Goal: Information Seeking & Learning: Learn about a topic

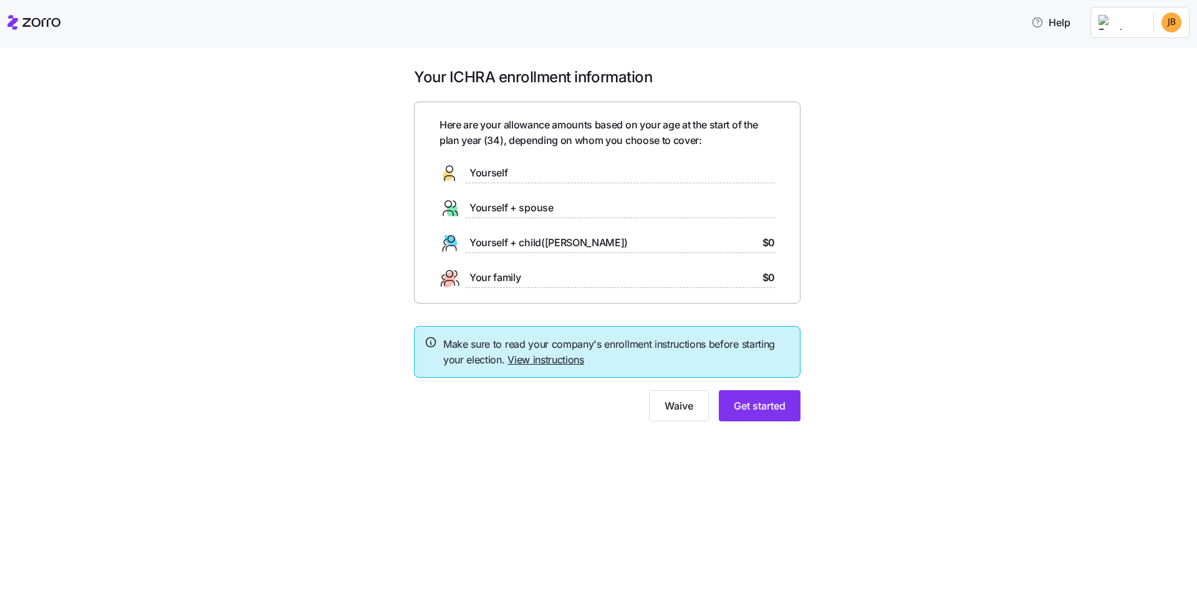
click at [494, 172] on span "Yourself" at bounding box center [488, 173] width 38 height 16
click at [490, 173] on span "Yourself" at bounding box center [488, 173] width 38 height 16
click at [765, 414] on button "Get started" at bounding box center [760, 405] width 82 height 31
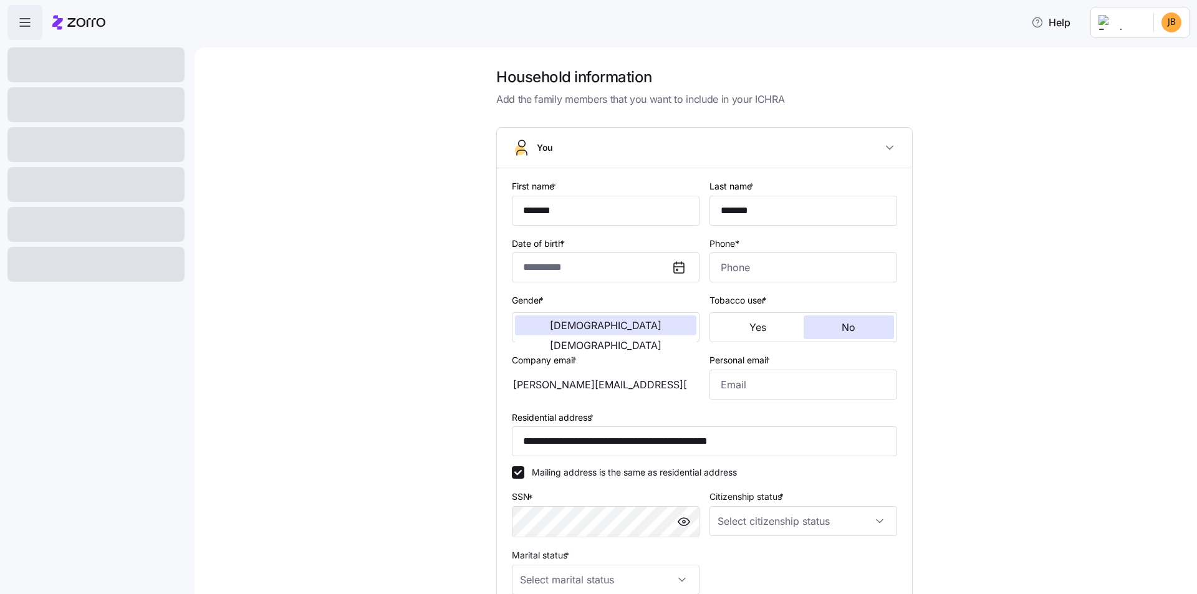
type input "**********"
type input "[PHONE_NUMBER]"
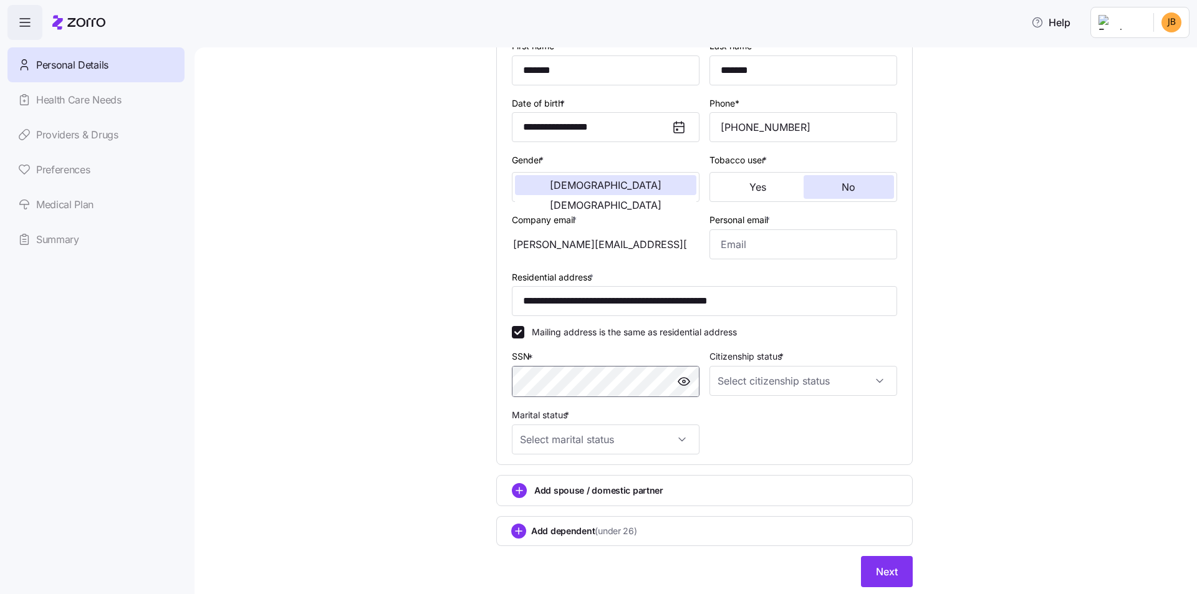
scroll to position [178, 0]
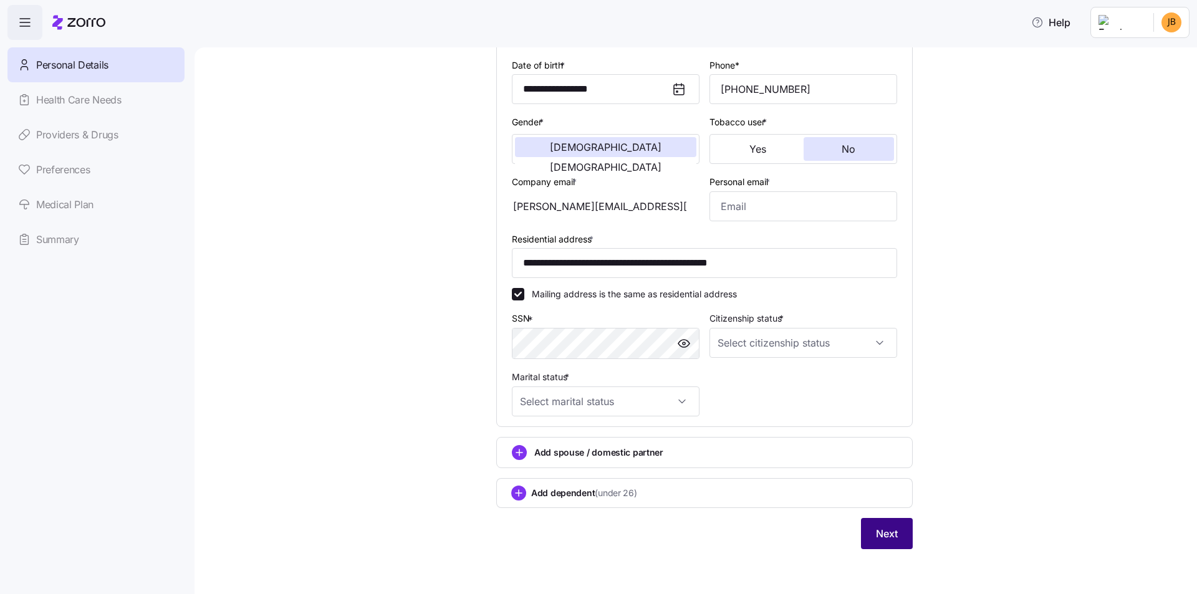
click at [876, 534] on span "Next" at bounding box center [887, 533] width 22 height 15
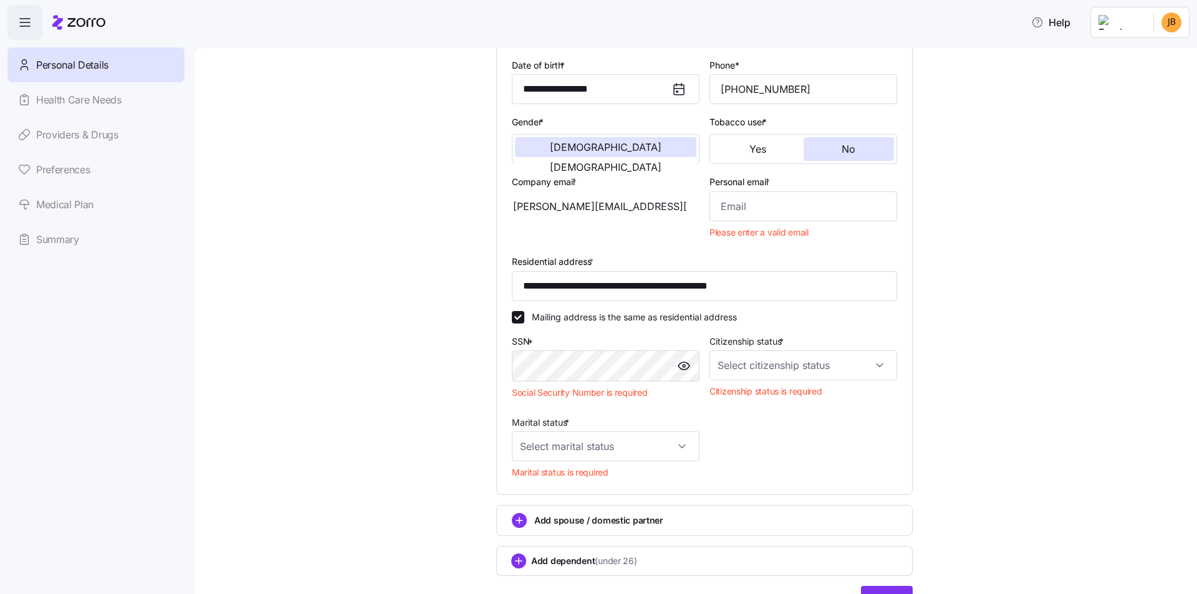
drag, startPoint x: 654, startPoint y: 204, endPoint x: 530, endPoint y: 205, distance: 124.0
click at [530, 205] on div "[PERSON_NAME][EMAIL_ADDRESS][PERSON_NAME][DOMAIN_NAME]" at bounding box center [606, 206] width 188 height 30
click at [803, 207] on input "Personal email *" at bounding box center [803, 206] width 188 height 30
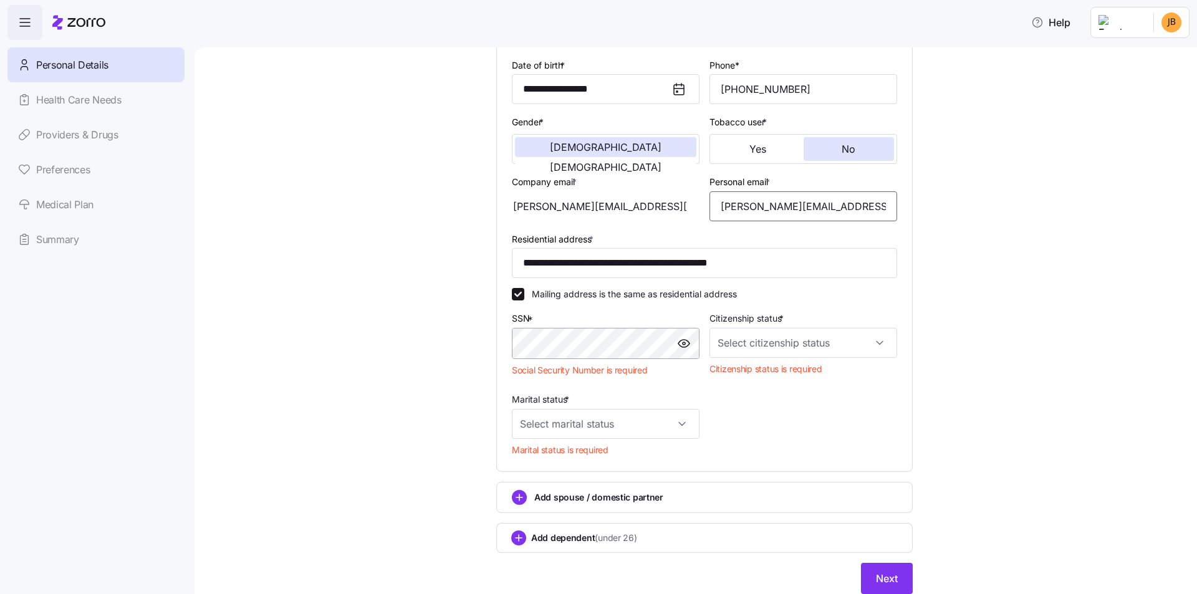
type input "[PERSON_NAME][EMAIL_ADDRESS][PERSON_NAME][DOMAIN_NAME]"
click at [808, 346] on input "Citizenship status *" at bounding box center [803, 343] width 188 height 30
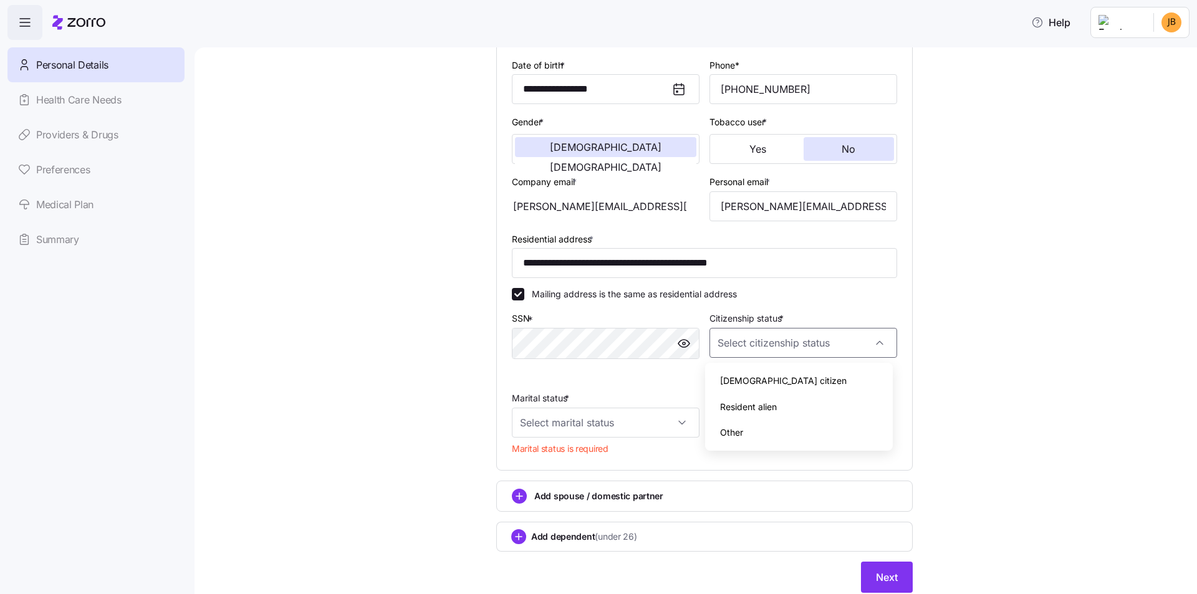
click at [788, 376] on div "[DEMOGRAPHIC_DATA] citizen" at bounding box center [799, 381] width 178 height 26
type input "[DEMOGRAPHIC_DATA] citizen"
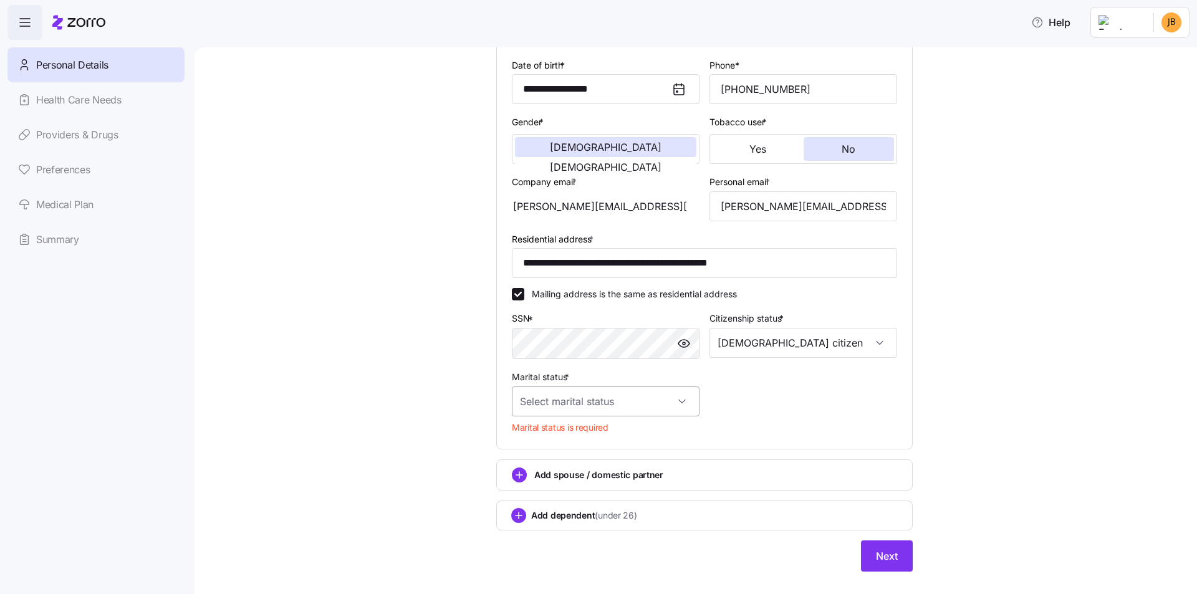
click at [572, 404] on input "Marital status *" at bounding box center [606, 401] width 188 height 30
click at [567, 442] on div "Single" at bounding box center [601, 439] width 178 height 26
type input "Single"
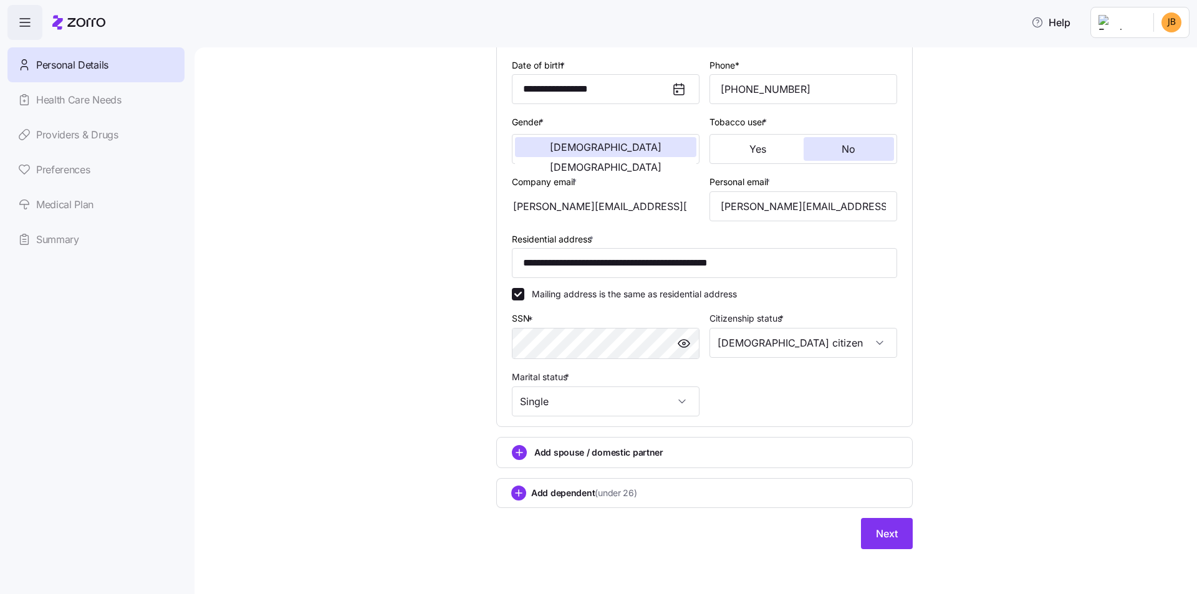
click at [370, 417] on div "**********" at bounding box center [704, 226] width 950 height 675
click at [897, 533] on button "Next" at bounding box center [887, 533] width 52 height 31
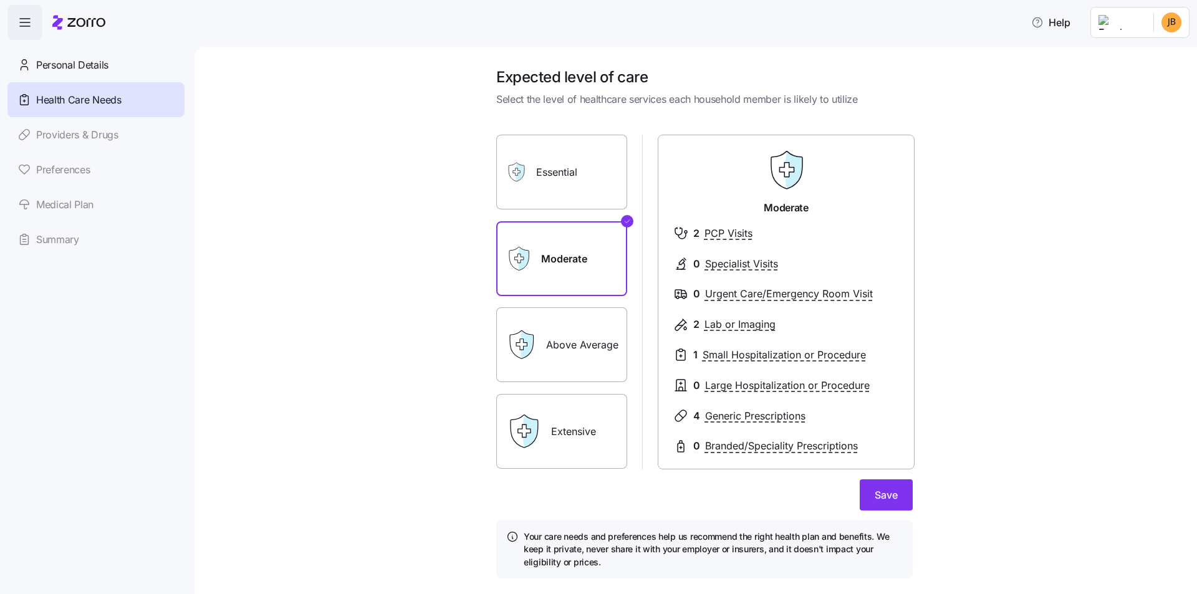
click at [568, 351] on label "Above Average" at bounding box center [561, 344] width 131 height 75
click at [0, 0] on input "Above Average" at bounding box center [0, 0] width 0 height 0
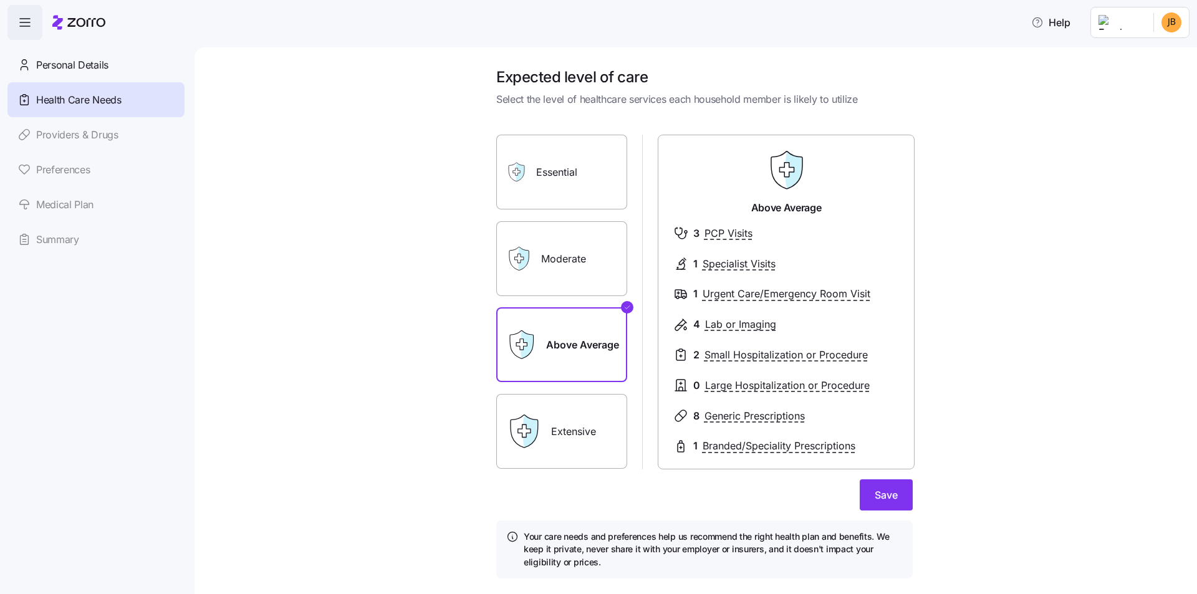
click at [546, 261] on label "Moderate" at bounding box center [561, 258] width 131 height 75
click at [0, 0] on input "Moderate" at bounding box center [0, 0] width 0 height 0
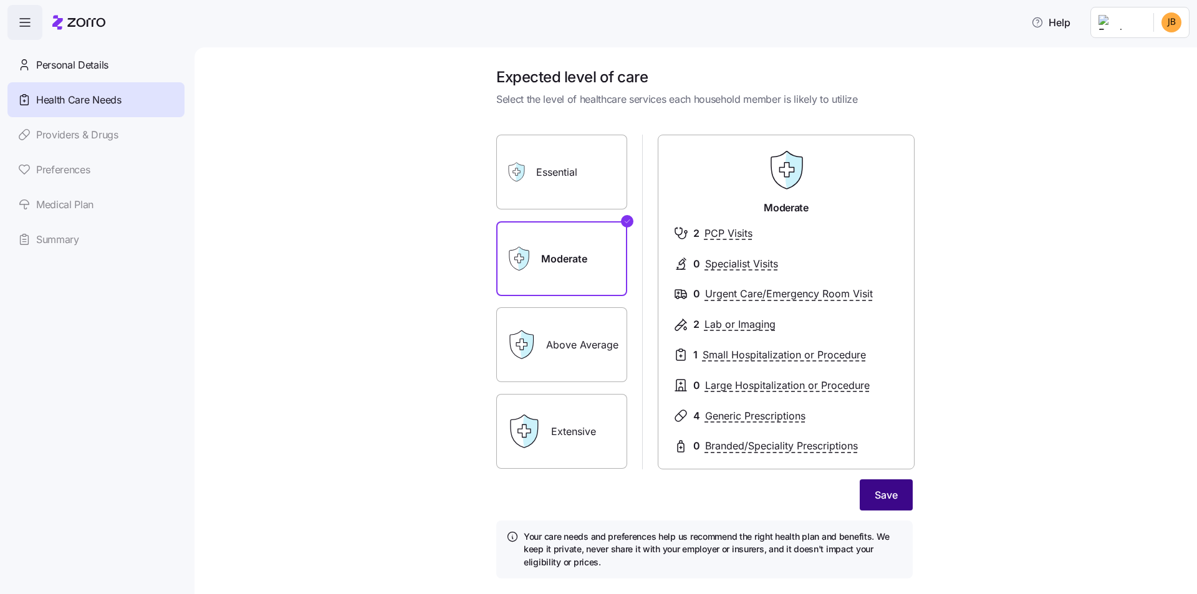
click at [891, 504] on button "Save" at bounding box center [885, 494] width 53 height 31
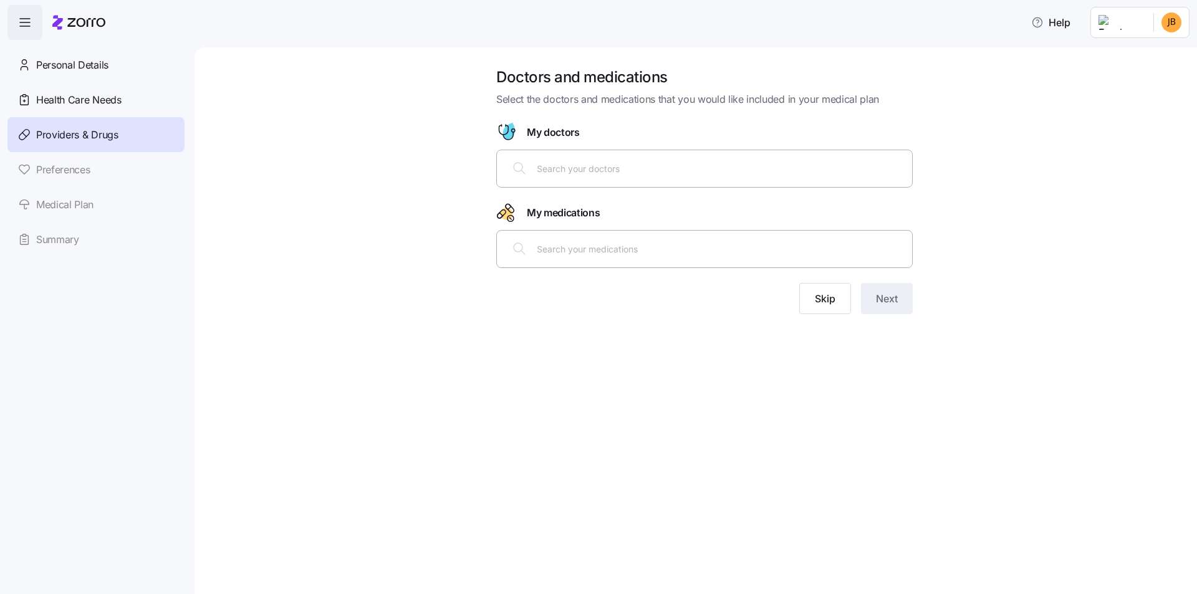
click at [548, 166] on input "text" at bounding box center [721, 168] width 368 height 14
click at [829, 306] on button "Skip" at bounding box center [825, 298] width 52 height 31
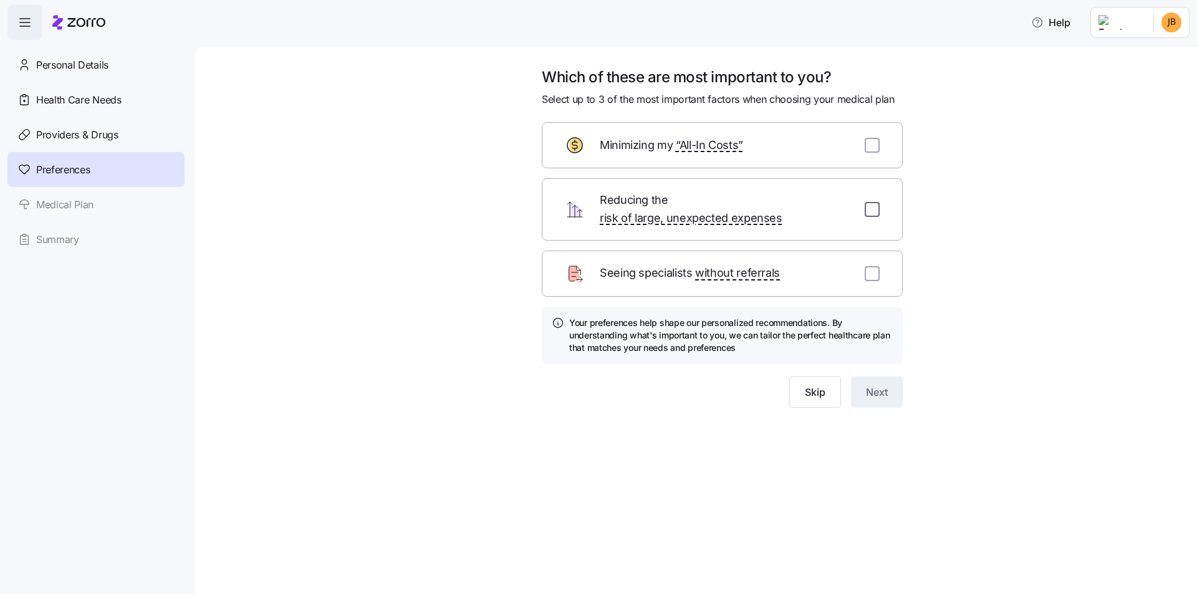
click at [874, 202] on input "checkbox" at bounding box center [871, 209] width 15 height 15
checkbox input "true"
click at [878, 149] on input "checkbox" at bounding box center [871, 145] width 15 height 15
checkbox input "true"
click at [881, 385] on span "Next" at bounding box center [877, 392] width 22 height 15
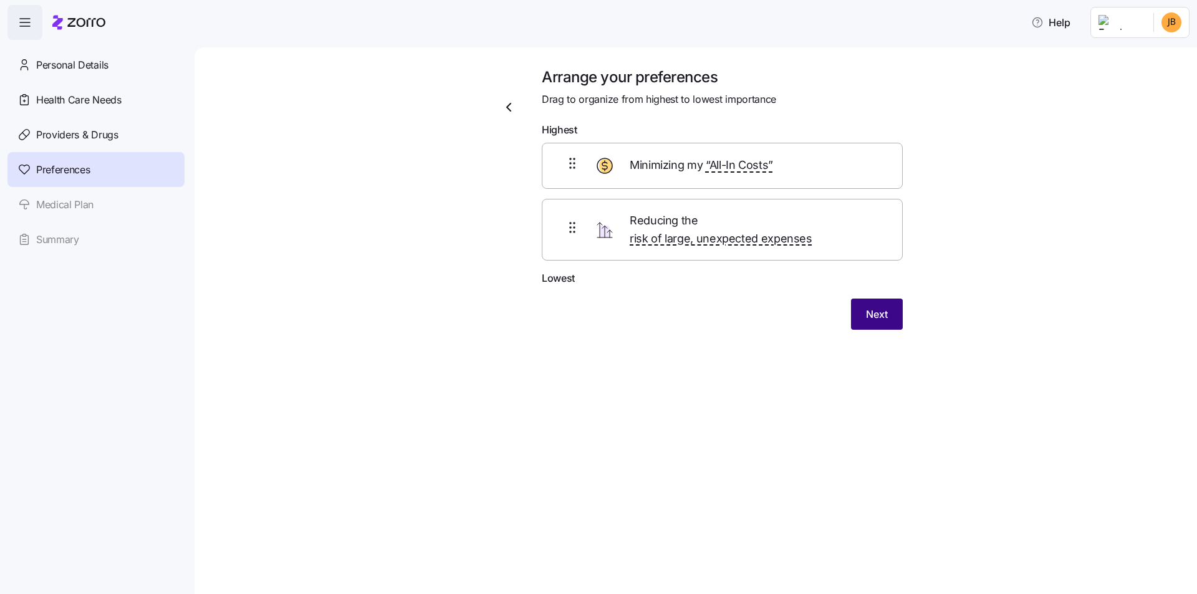
click at [866, 307] on span "Next" at bounding box center [877, 314] width 22 height 15
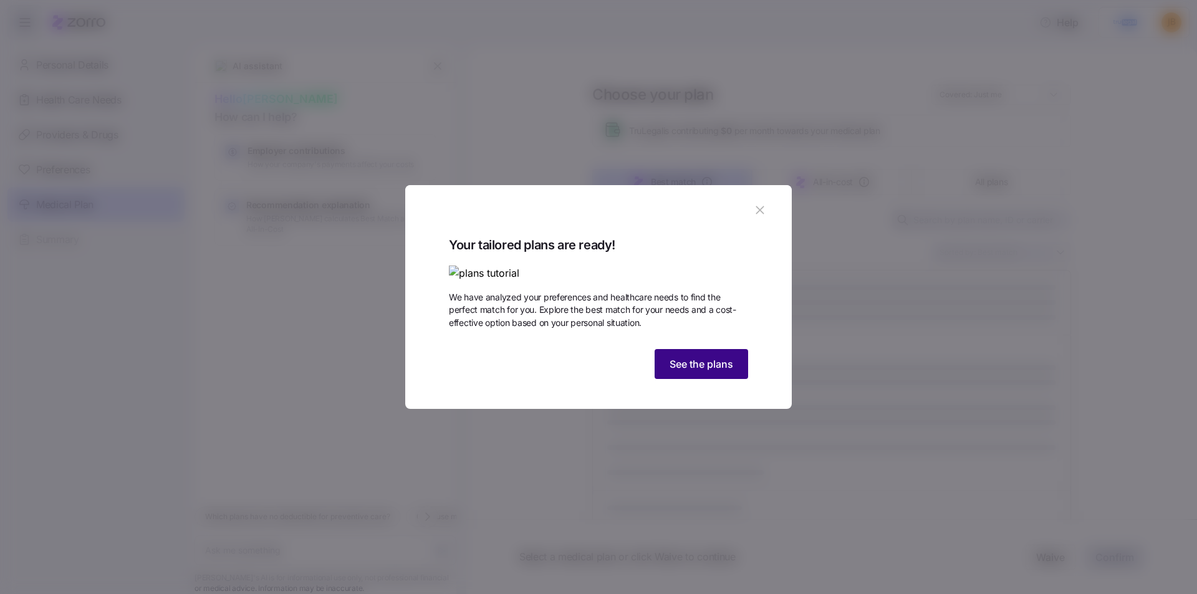
click at [700, 371] on span "See the plans" at bounding box center [701, 363] width 64 height 15
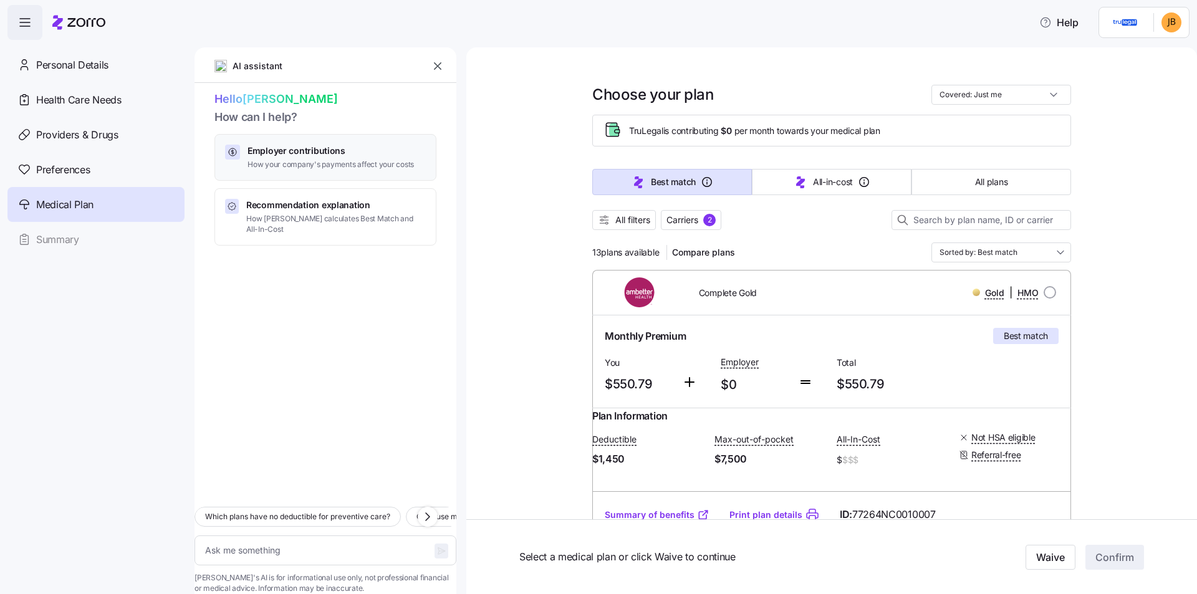
click at [387, 160] on span "How your company's payments affect your costs" at bounding box center [330, 165] width 166 height 11
type textarea "x"
type textarea "Can you explain how my employer contributions work and how they affect my month…"
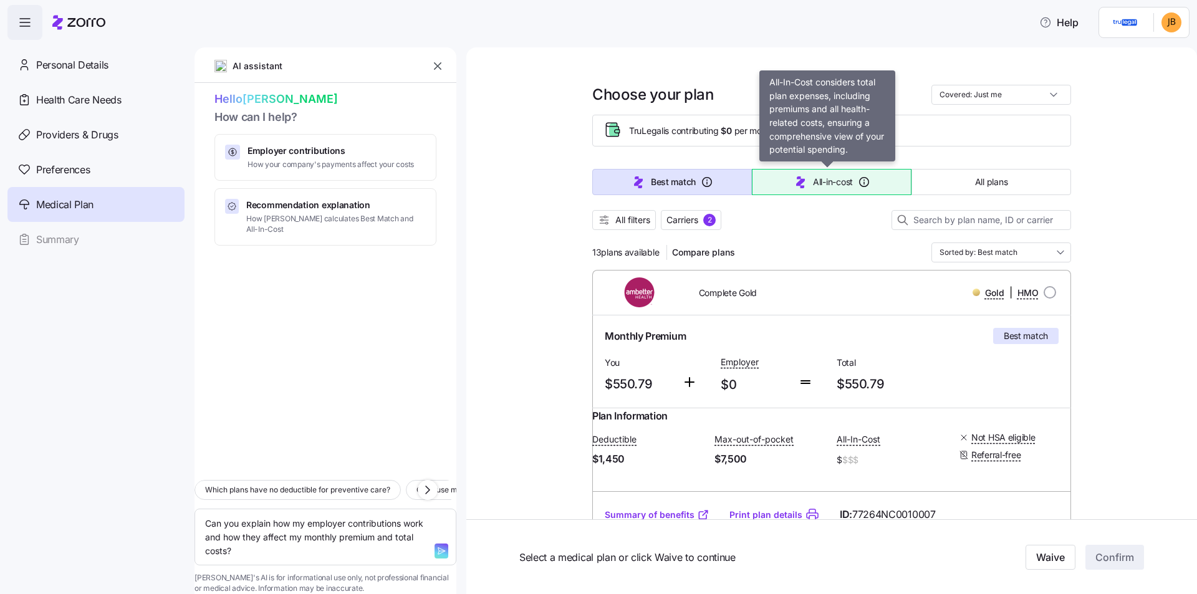
click at [806, 188] on button "All-in-cost" at bounding box center [832, 182] width 160 height 26
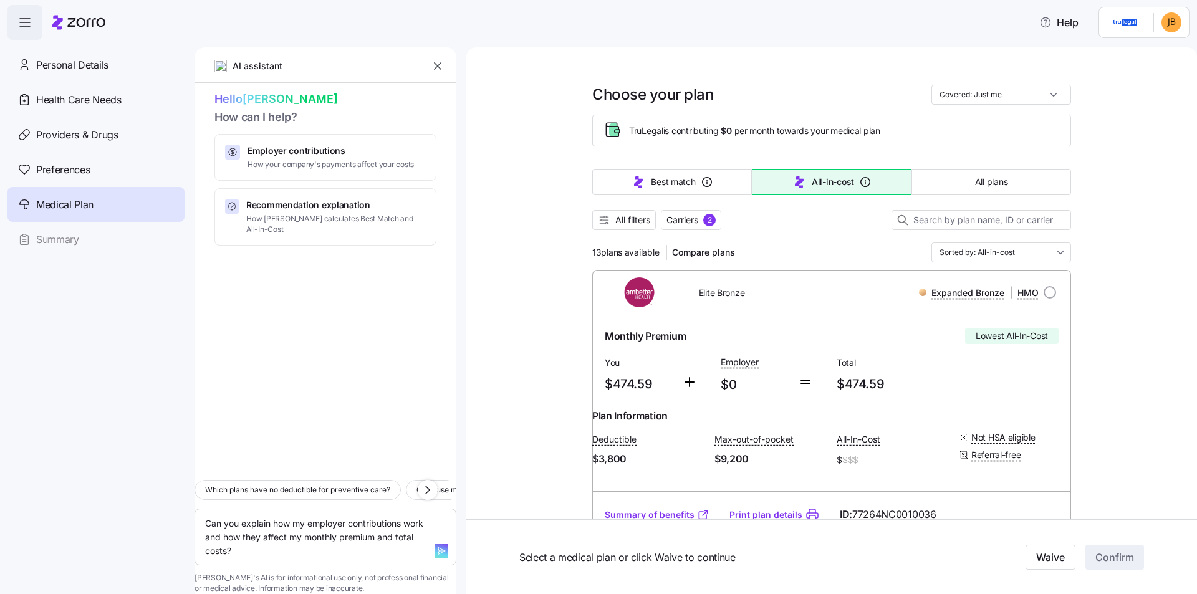
type textarea "x"
type input "Sorted by: All-in-cost"
click at [983, 191] on button "All plans" at bounding box center [991, 182] width 160 height 26
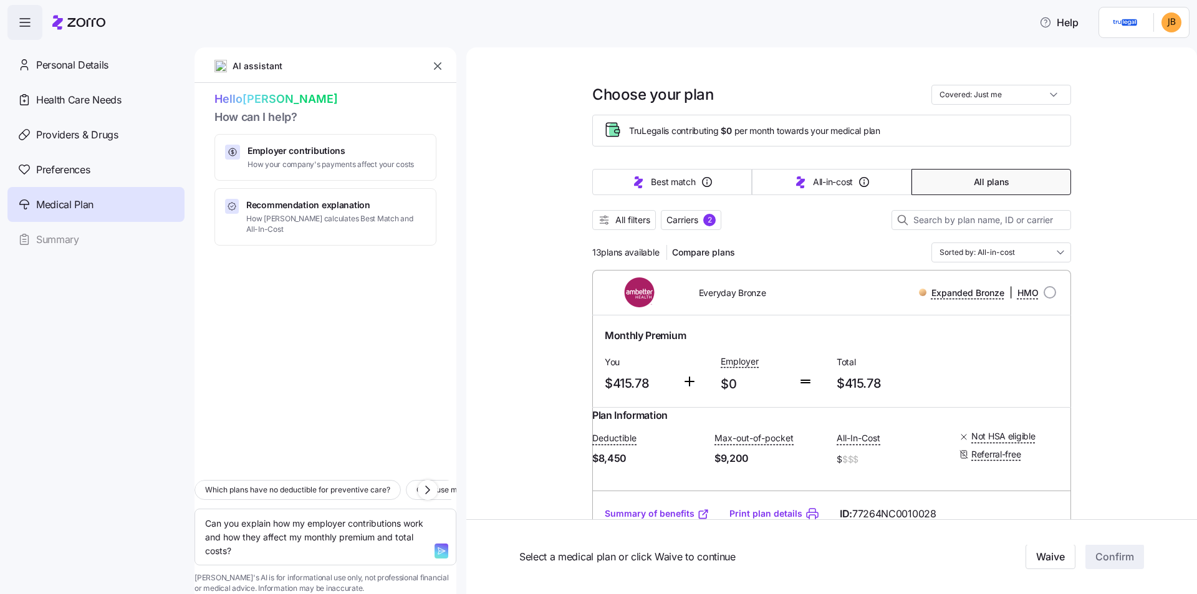
type textarea "x"
type input "Sorted by: Premium"
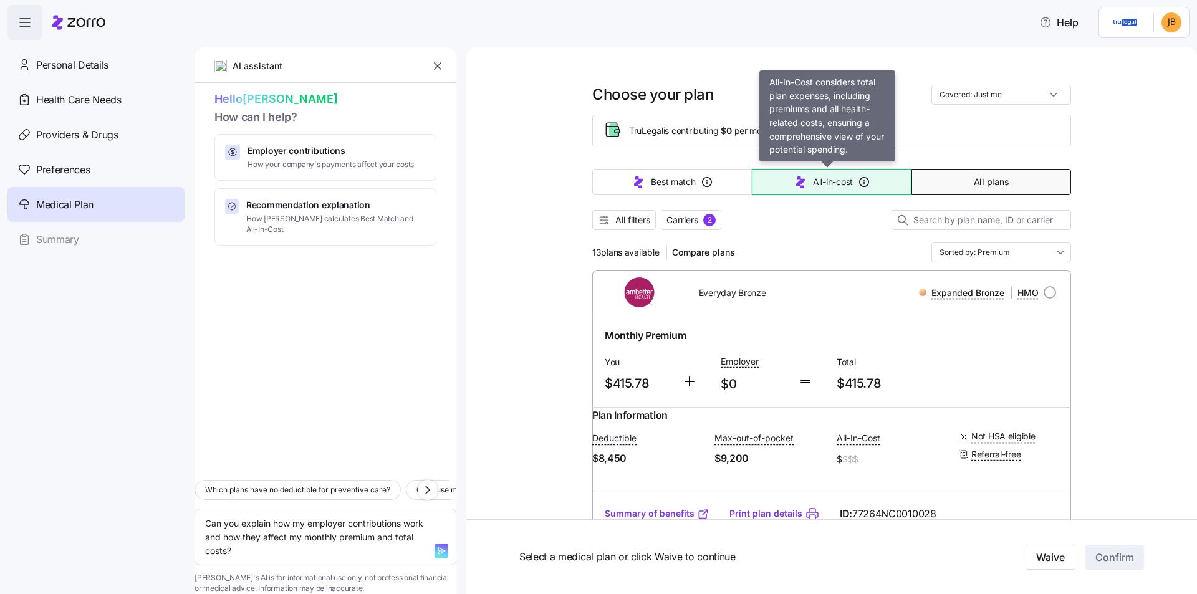
click at [780, 181] on button "All-in-cost" at bounding box center [832, 182] width 160 height 26
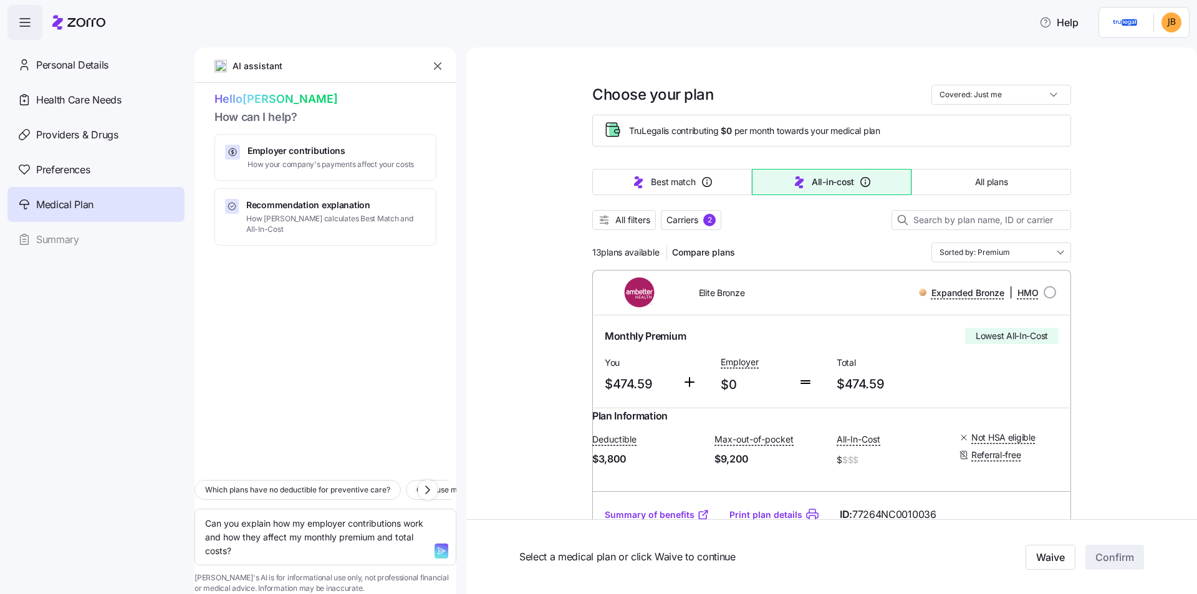
type textarea "x"
type input "Sorted by: All-in-cost"
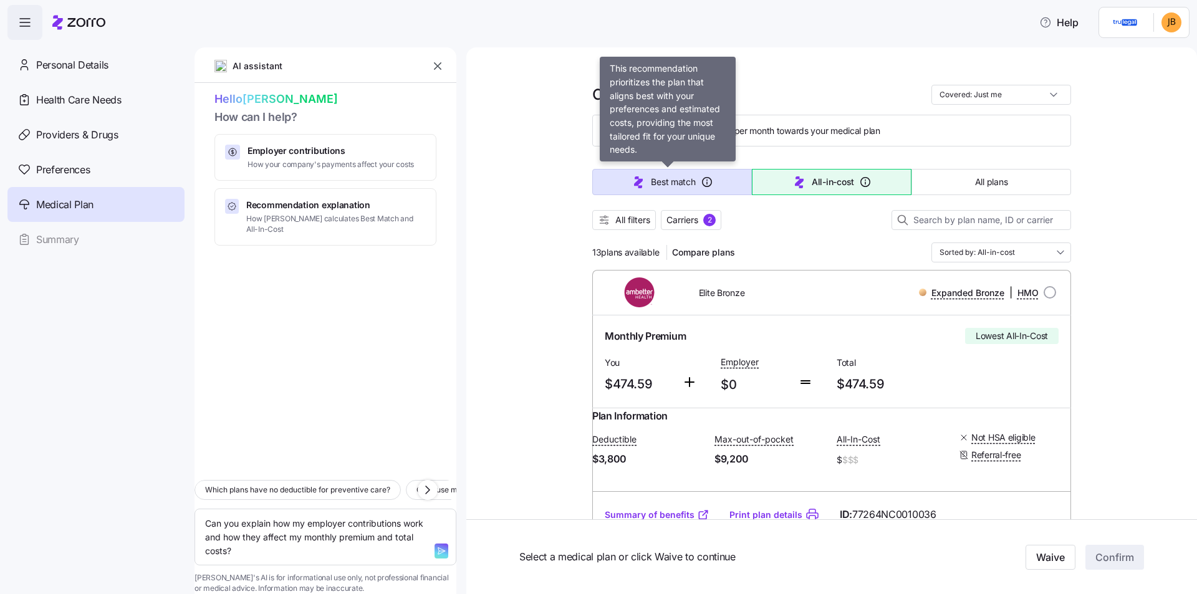
click at [686, 183] on span "Best match" at bounding box center [673, 182] width 44 height 12
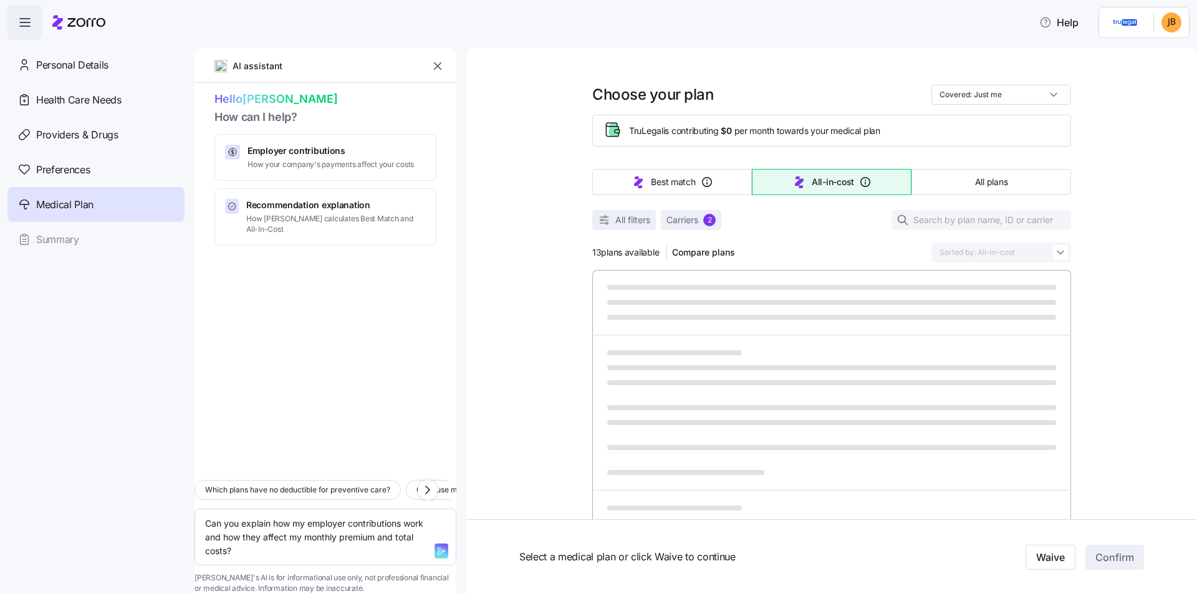
type textarea "x"
type input "Sorted by: Best match"
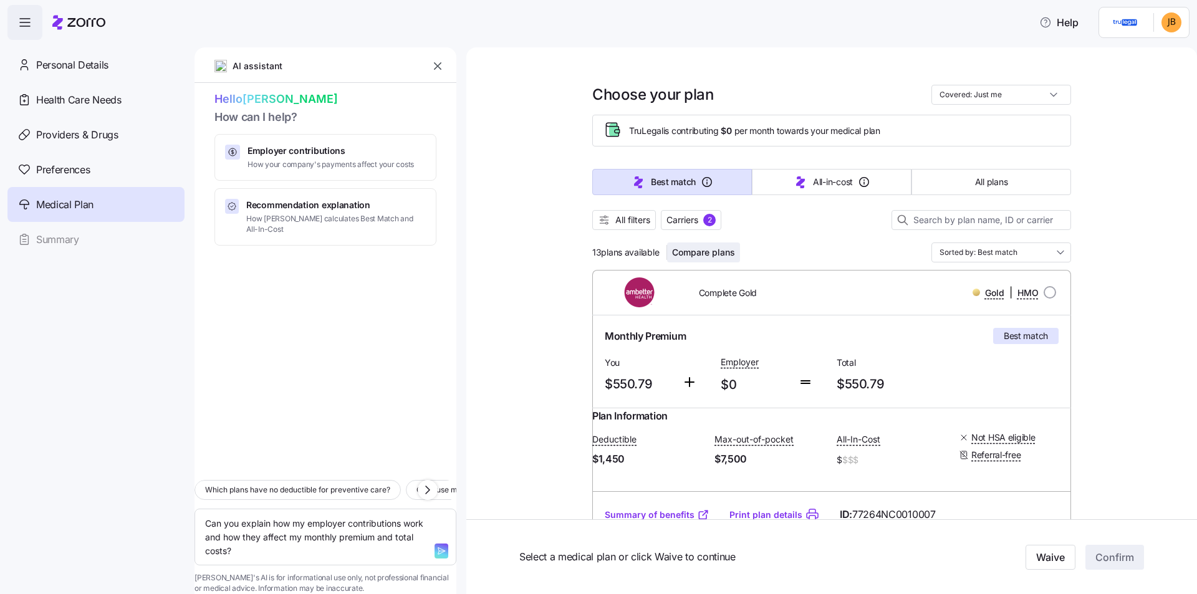
click at [702, 252] on span "Compare plans" at bounding box center [703, 252] width 63 height 12
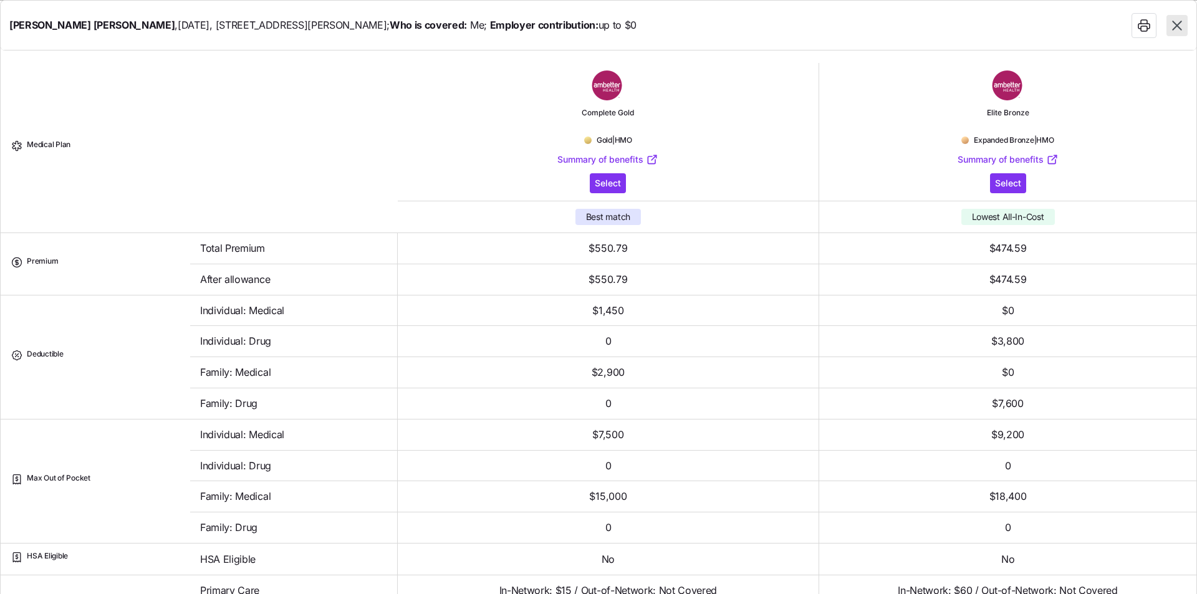
drag, startPoint x: 422, startPoint y: 247, endPoint x: 814, endPoint y: 227, distance: 392.5
type textarea "x"
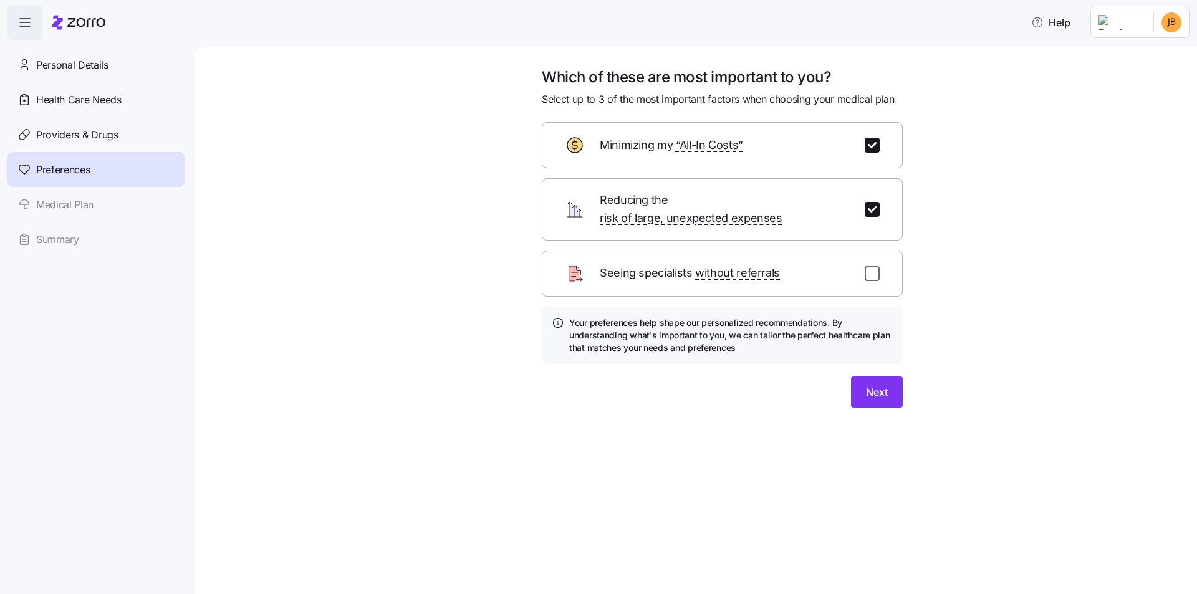
click at [878, 266] on input "checkbox" at bounding box center [871, 273] width 15 height 15
checkbox input "false"
click at [874, 376] on button "Next" at bounding box center [877, 391] width 52 height 31
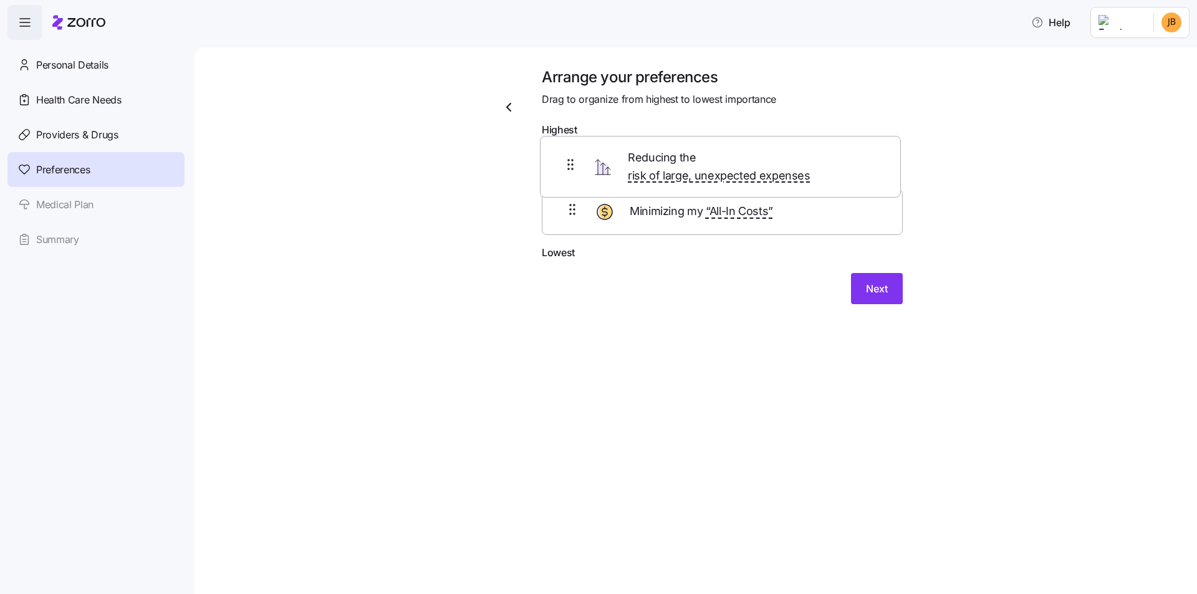
drag, startPoint x: 579, startPoint y: 224, endPoint x: 576, endPoint y: 155, distance: 68.6
click at [576, 155] on div "Minimizing my “All-In Costs” Reducing the risk of large, unexpected expenses" at bounding box center [722, 194] width 361 height 102
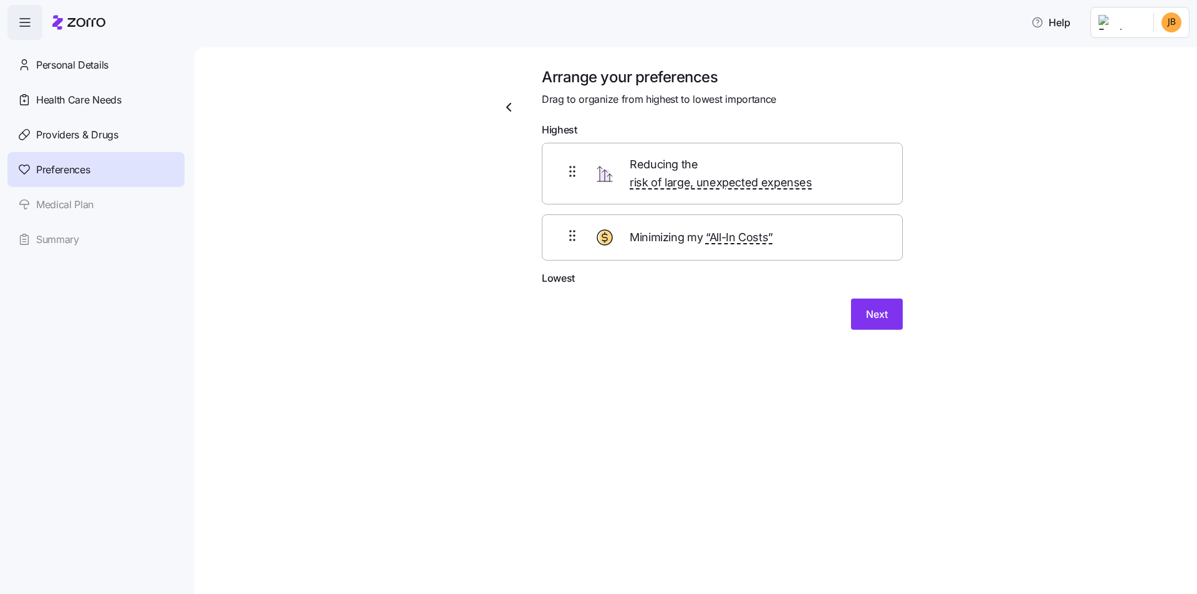
click at [870, 322] on div "Arrange your preferences Drag to organize from highest to lowest importance Hig…" at bounding box center [722, 205] width 381 height 277
click at [871, 307] on span "Next" at bounding box center [877, 314] width 22 height 15
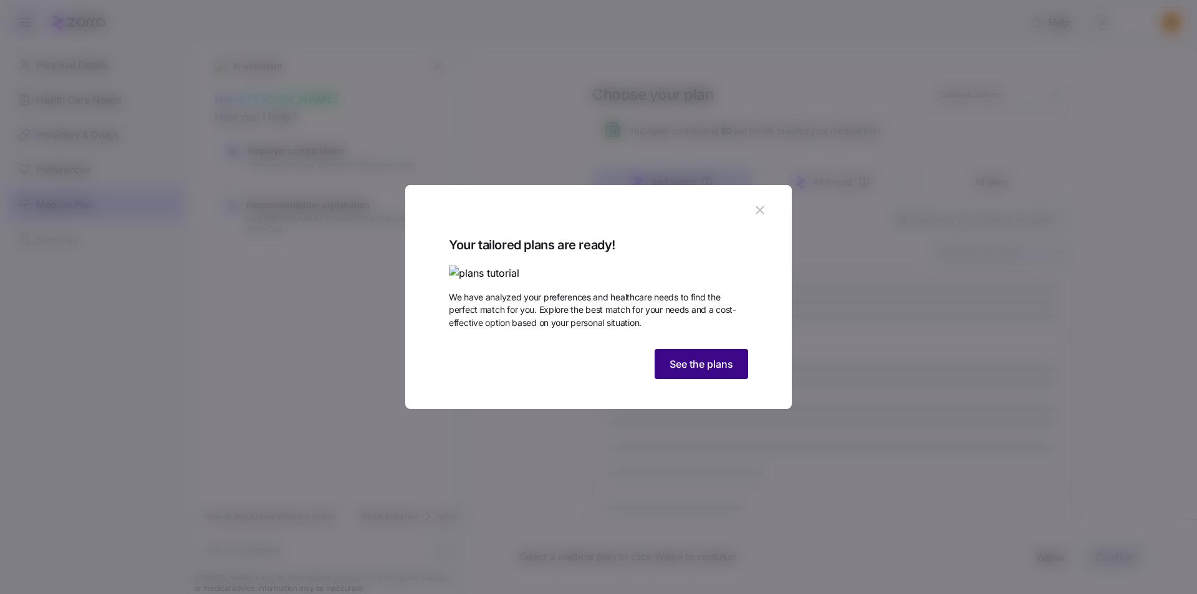
click at [681, 371] on span "See the plans" at bounding box center [701, 363] width 64 height 15
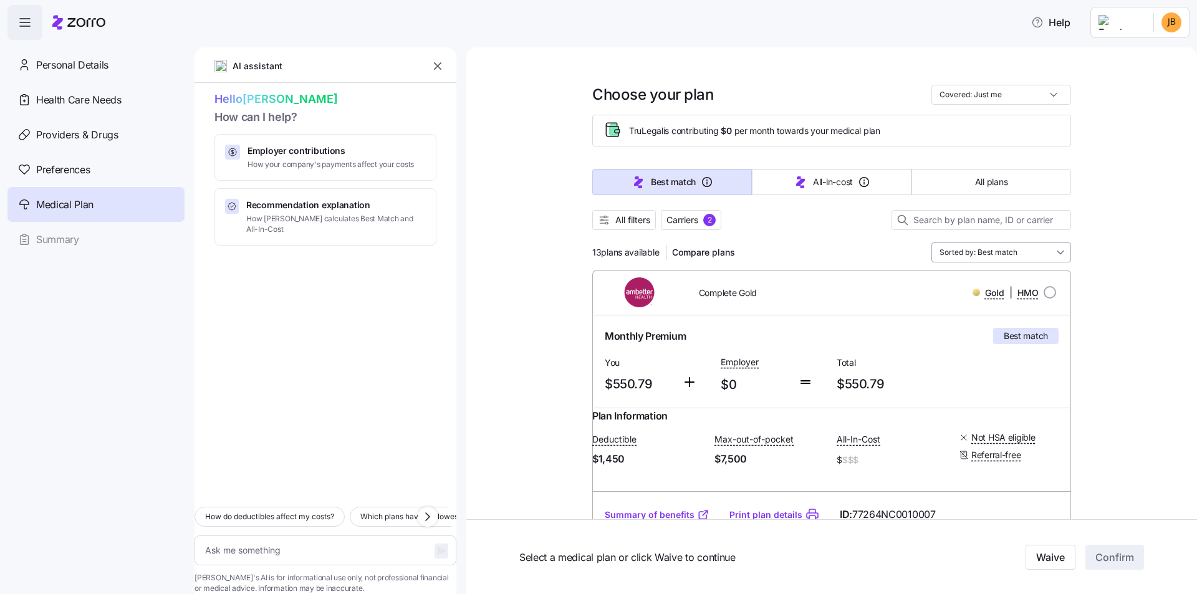
click at [1059, 254] on input "Sorted by: Best match" at bounding box center [1001, 252] width 140 height 20
click at [1053, 90] on input "Covered: Just me" at bounding box center [1001, 95] width 140 height 20
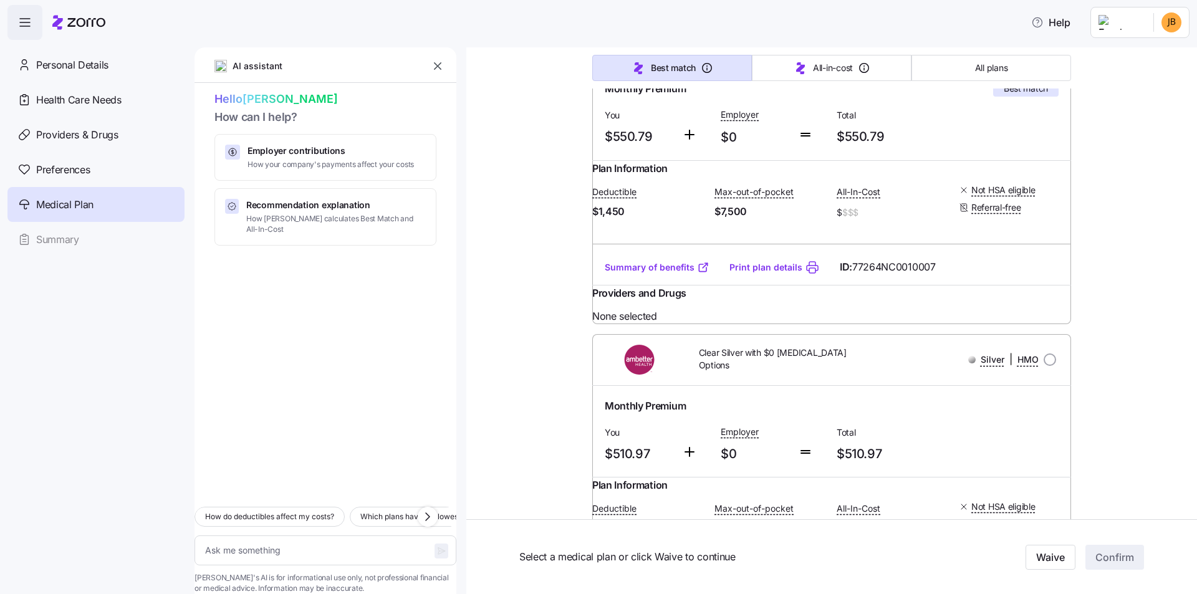
scroll to position [249, 0]
click at [645, 272] on link "Summary of benefits" at bounding box center [657, 265] width 105 height 12
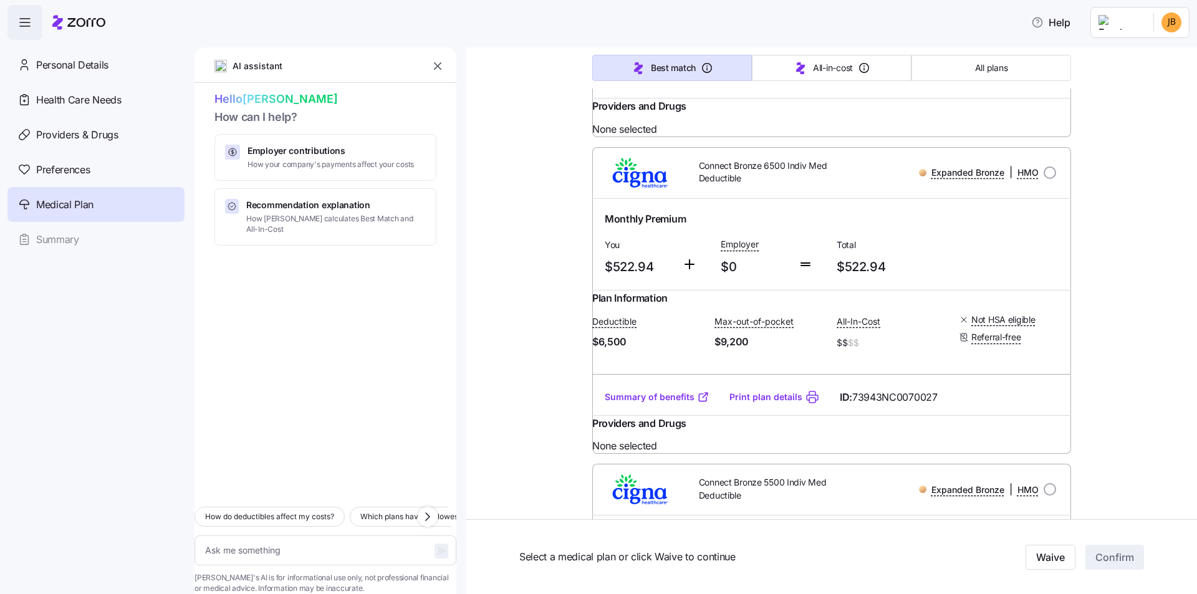
scroll to position [2244, 0]
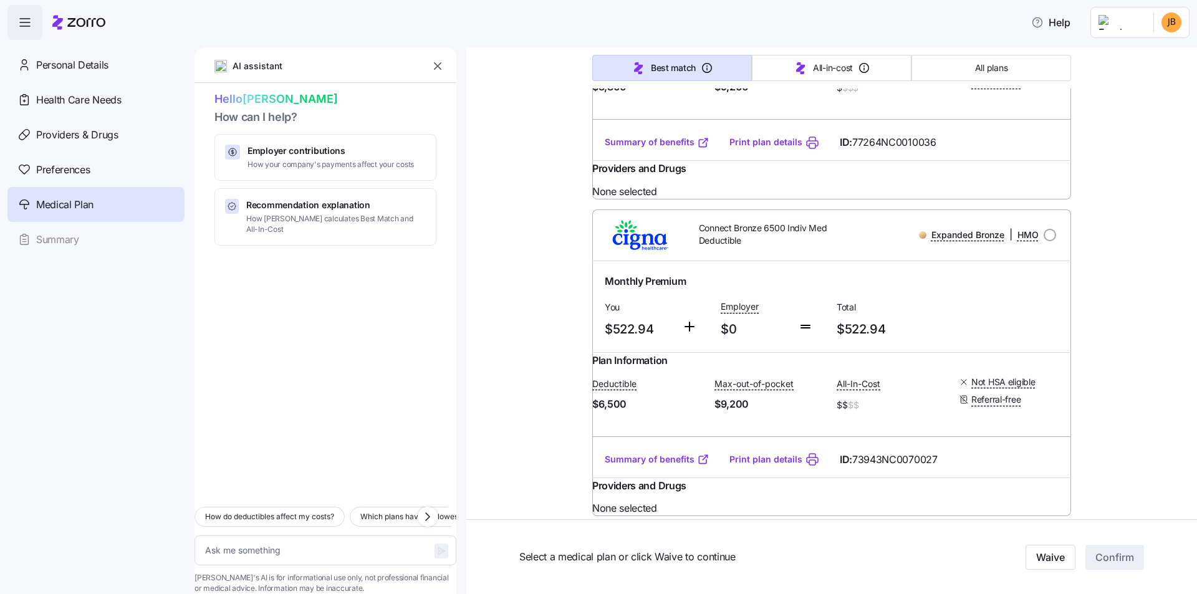
click at [675, 148] on link "Summary of benefits" at bounding box center [657, 142] width 105 height 12
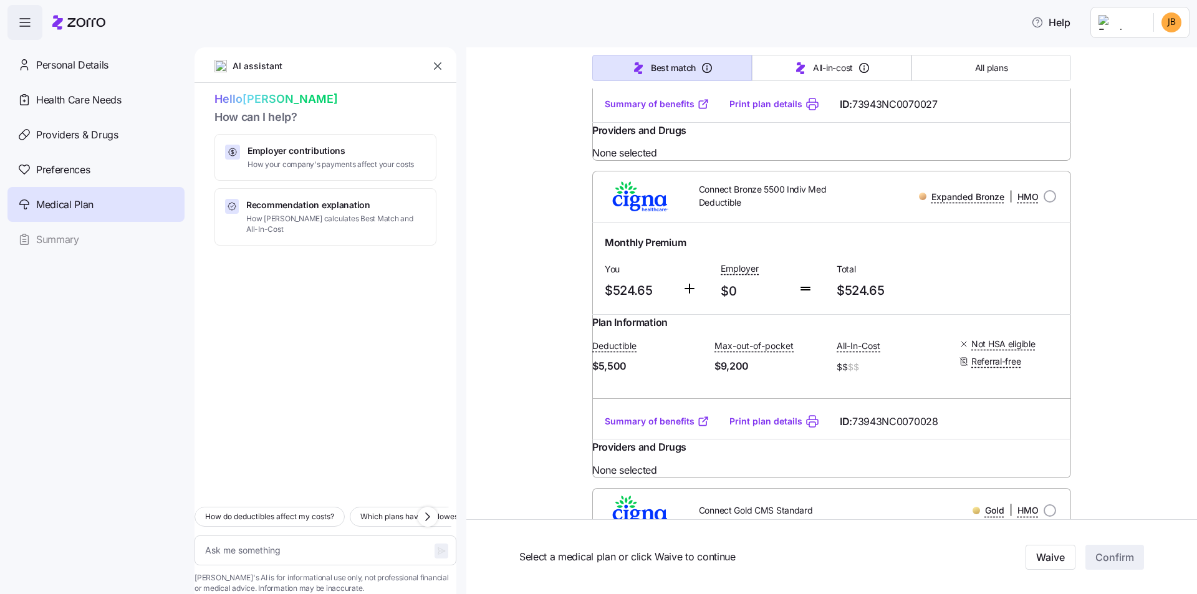
scroll to position [2618, 0]
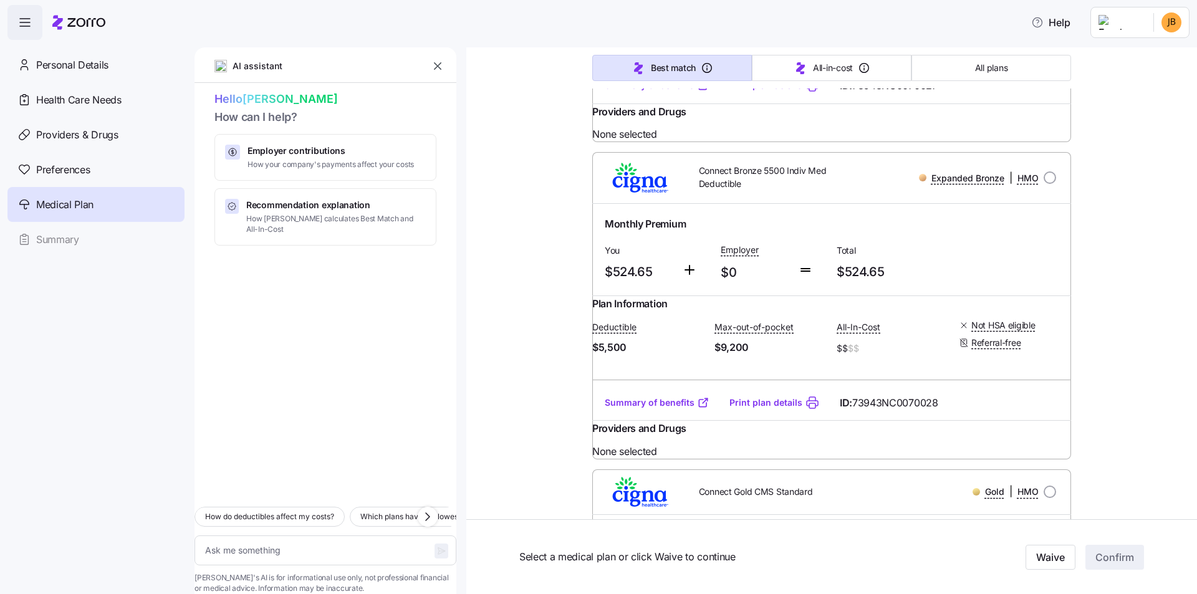
click at [674, 92] on link "Summary of benefits" at bounding box center [657, 85] width 105 height 12
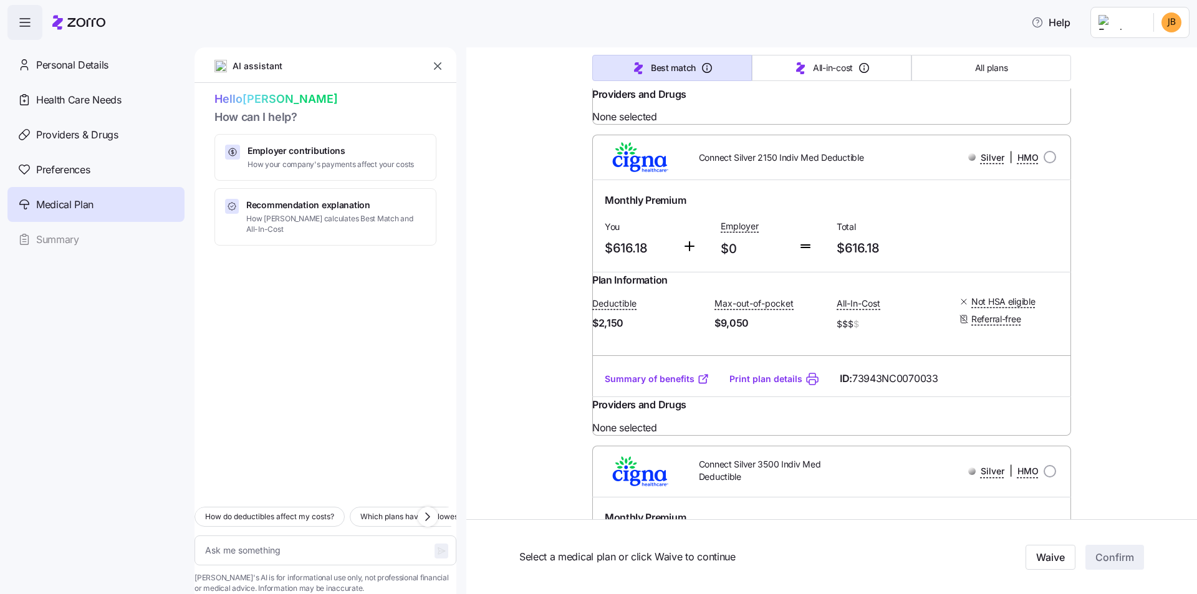
scroll to position [3615, 0]
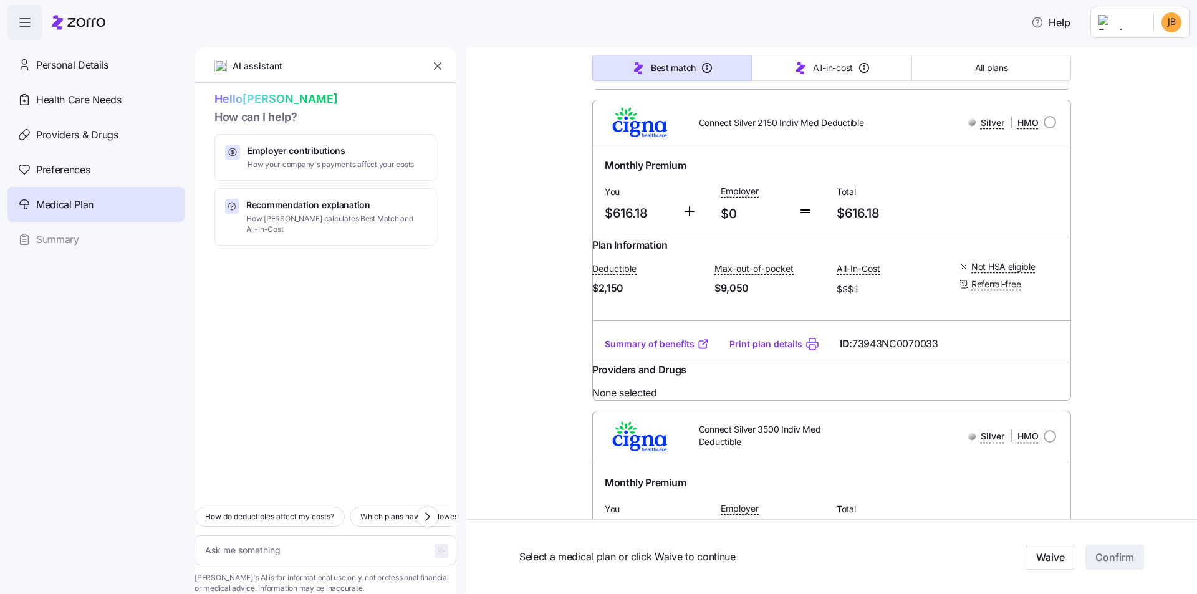
click at [686, 39] on link "Summary of benefits" at bounding box center [657, 33] width 105 height 12
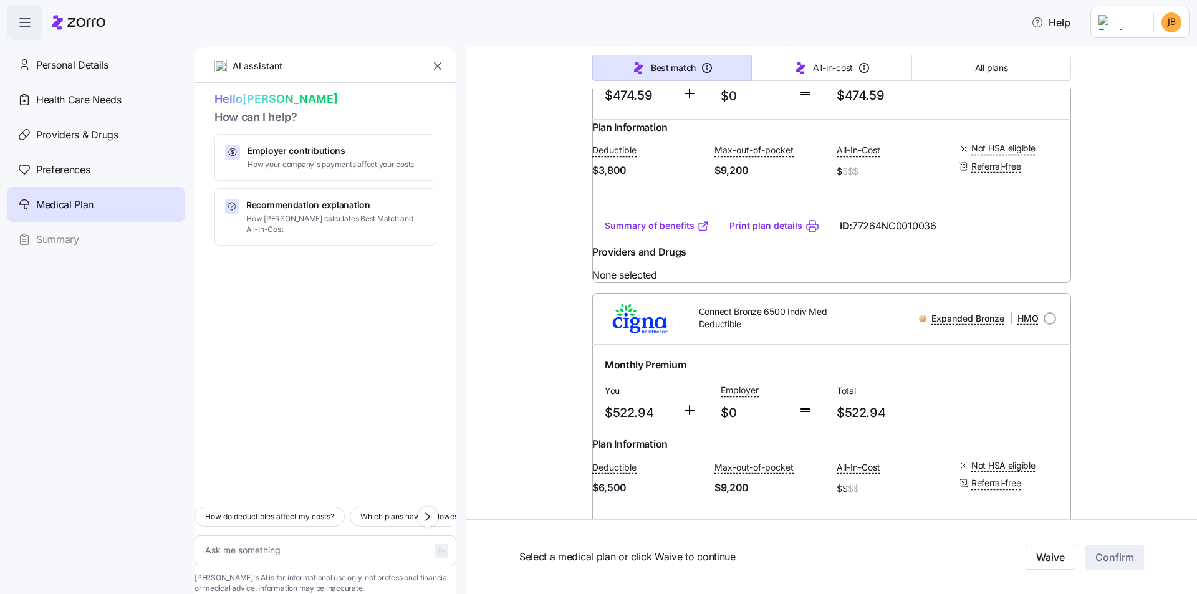
scroll to position [2119, 0]
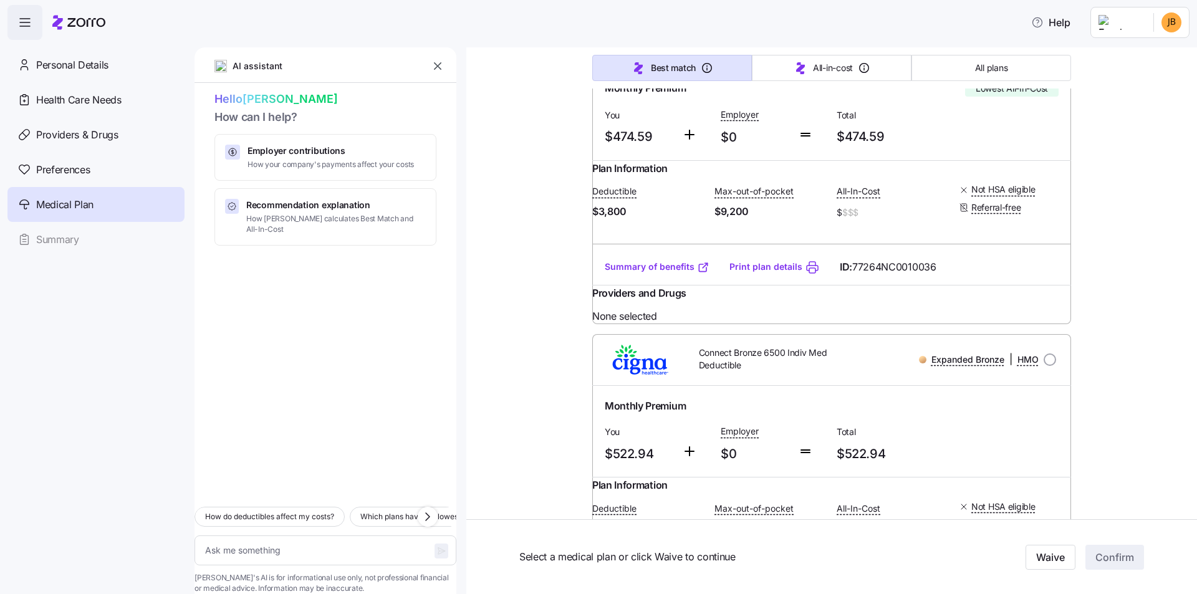
click at [666, 273] on link "Summary of benefits" at bounding box center [657, 267] width 105 height 12
click at [681, 273] on link "Summary of benefits" at bounding box center [657, 267] width 105 height 12
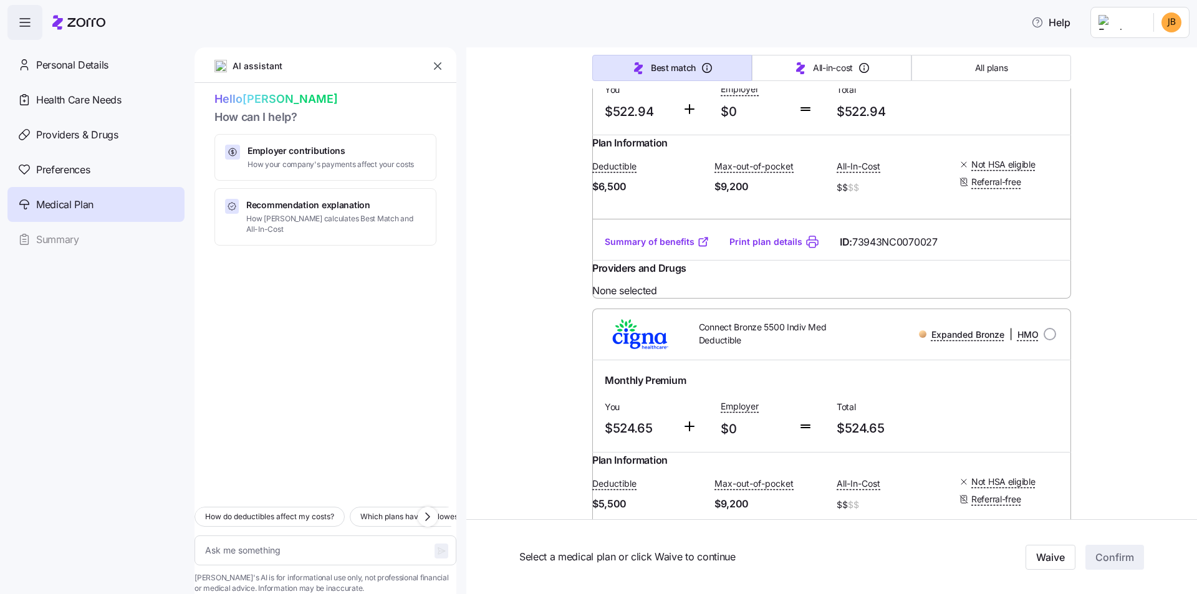
scroll to position [2493, 0]
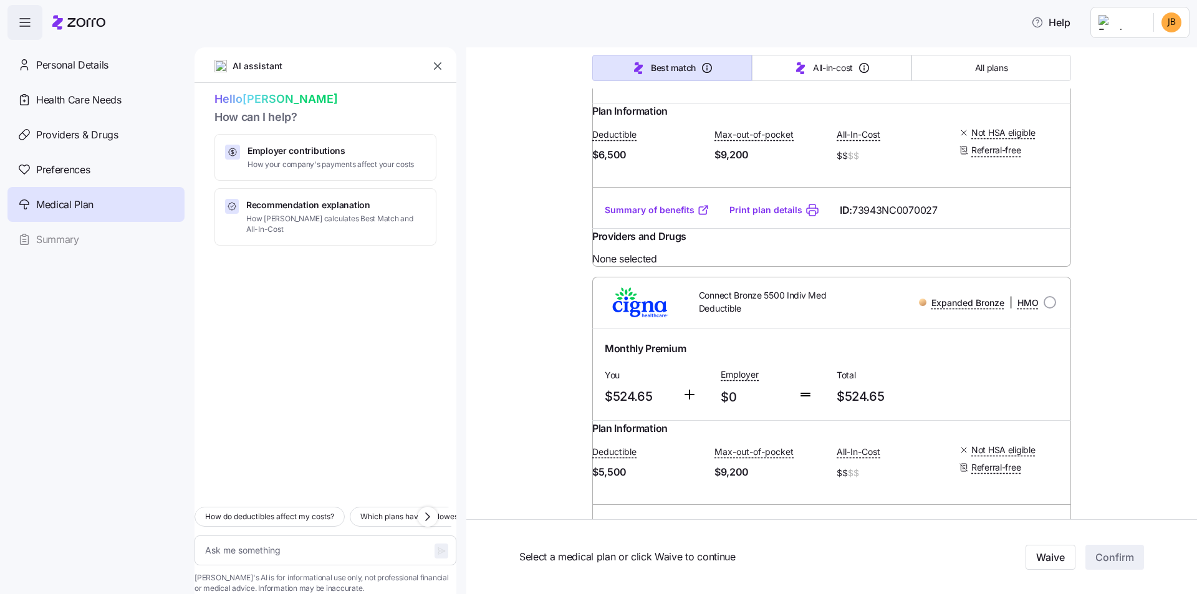
click at [646, 216] on link "Summary of benefits" at bounding box center [657, 210] width 105 height 12
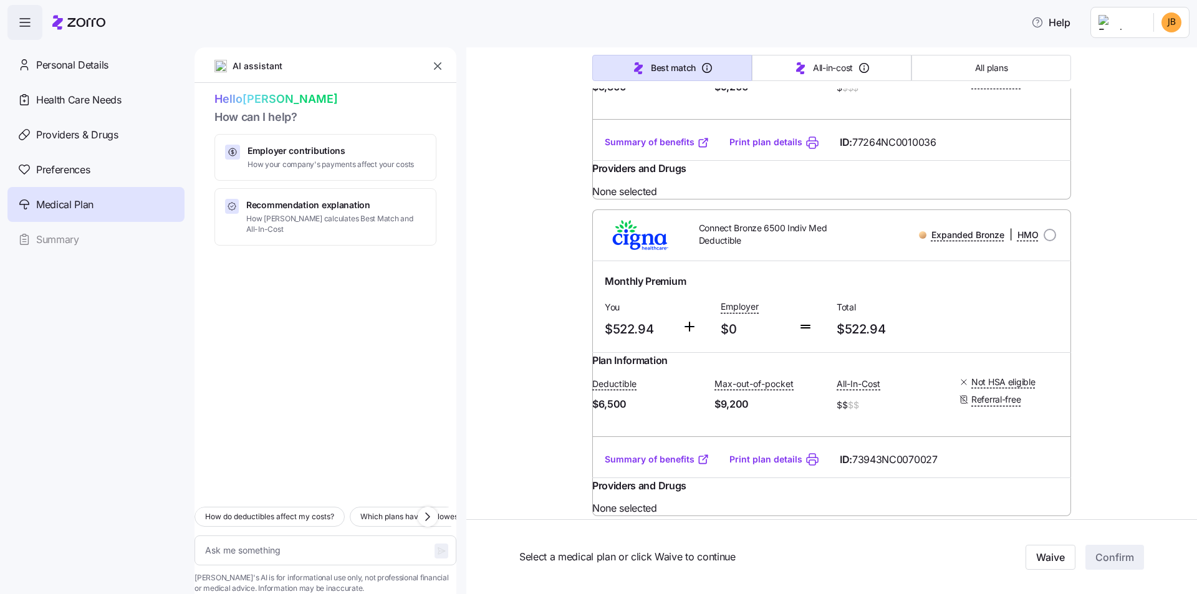
scroll to position [2181, 0]
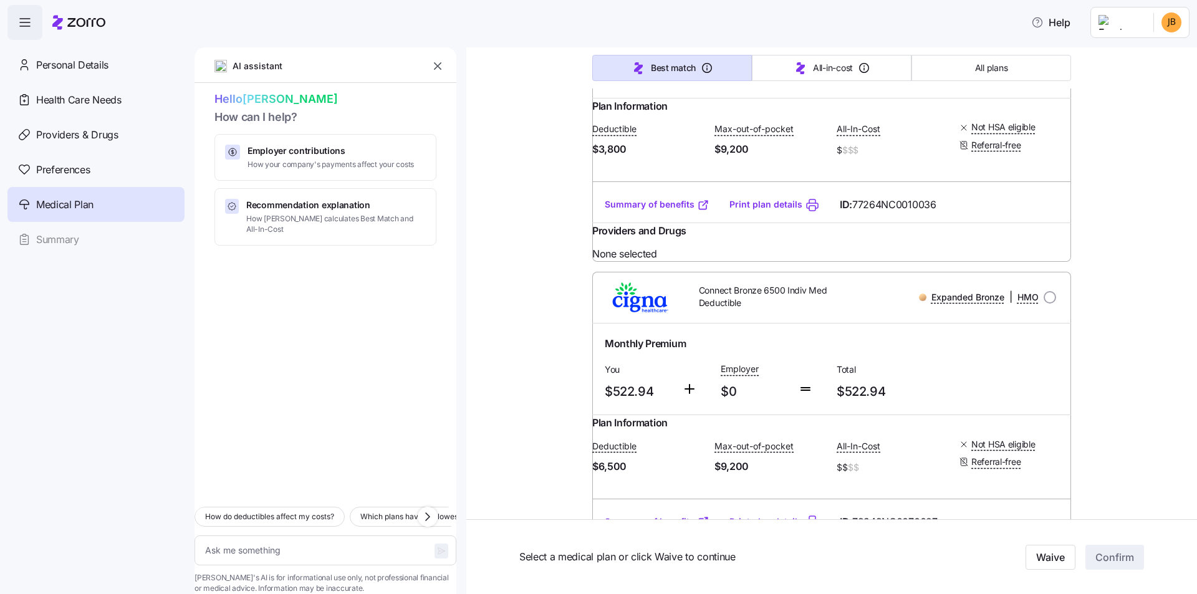
click at [638, 211] on link "Summary of benefits" at bounding box center [657, 204] width 105 height 12
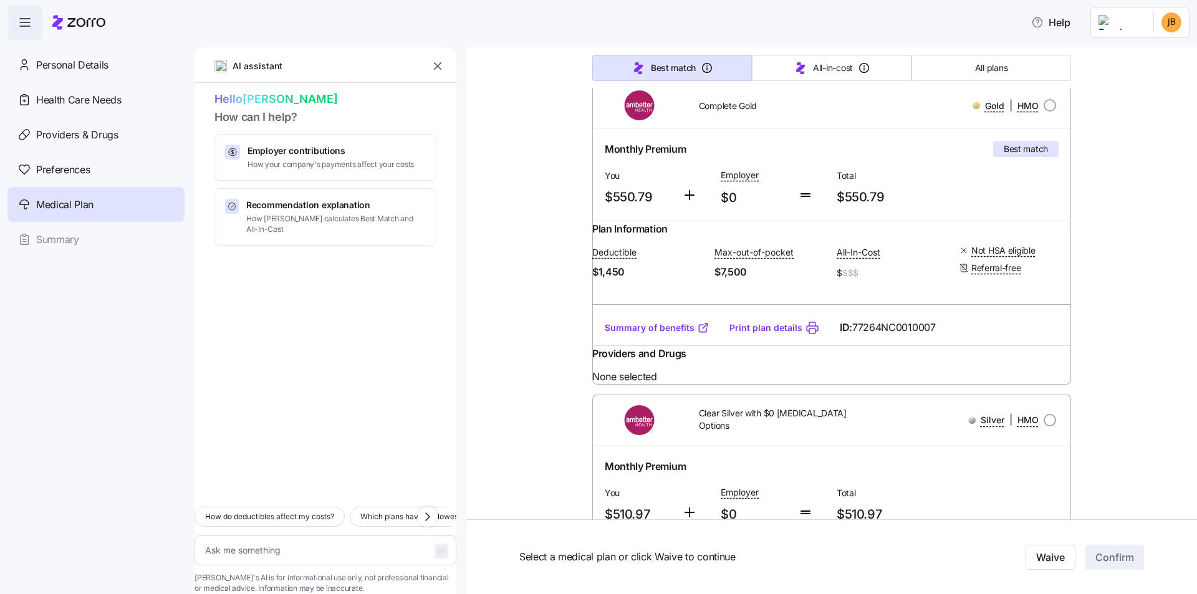
scroll to position [0, 0]
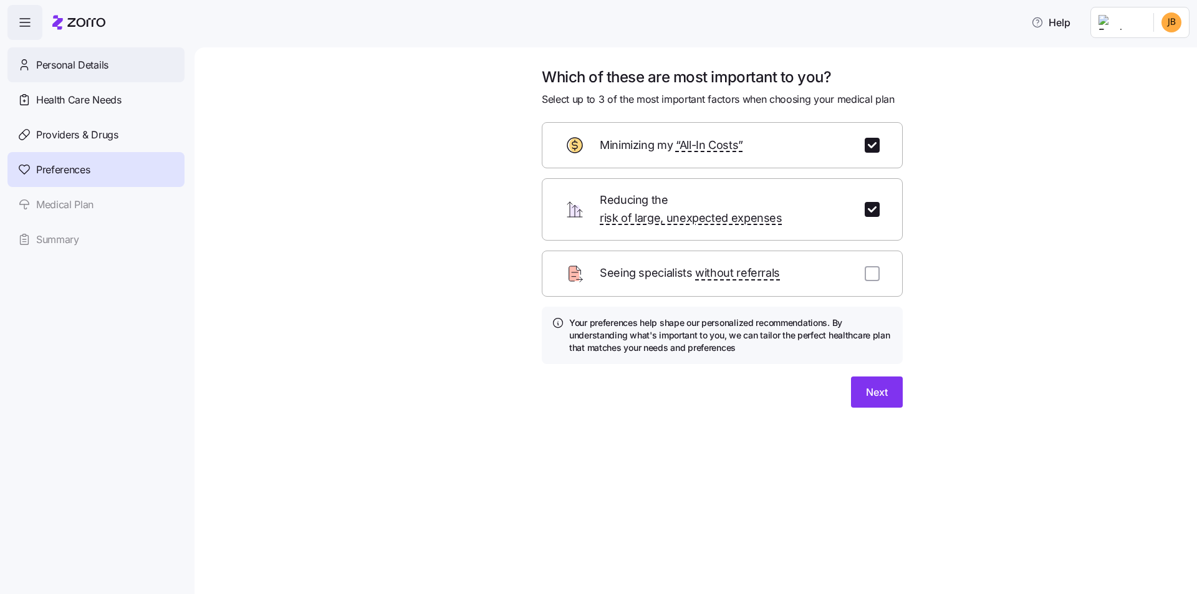
click at [112, 69] on div "Personal Details" at bounding box center [95, 64] width 177 height 35
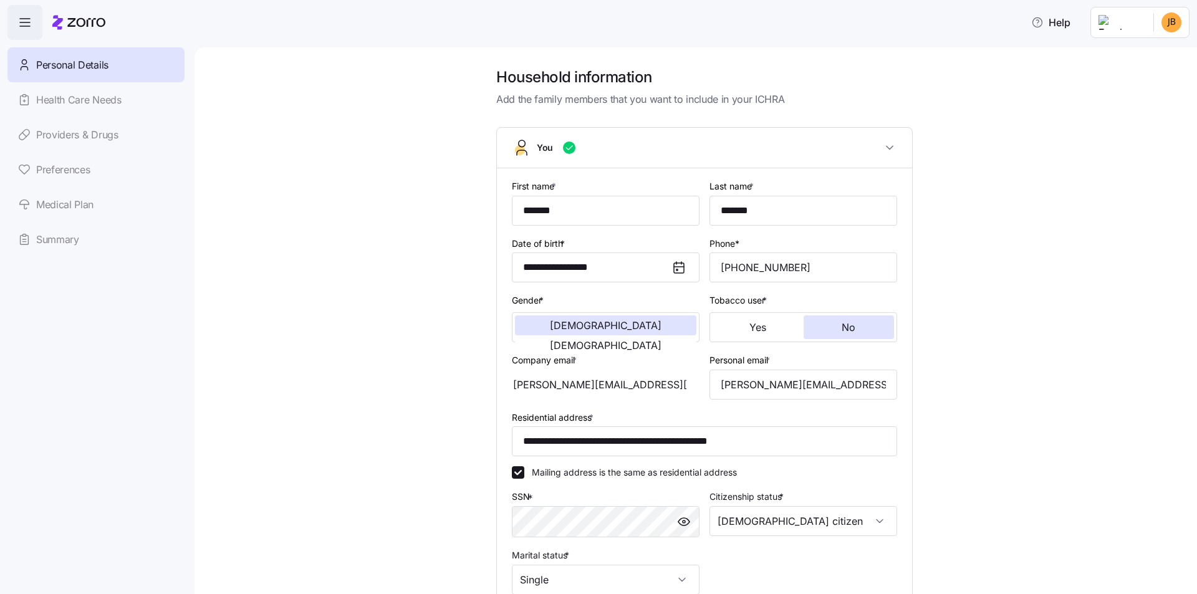
click at [105, 108] on div "Personal Details Health Care Needs Providers & Drugs Preferences Medical Plan S…" at bounding box center [95, 151] width 177 height 209
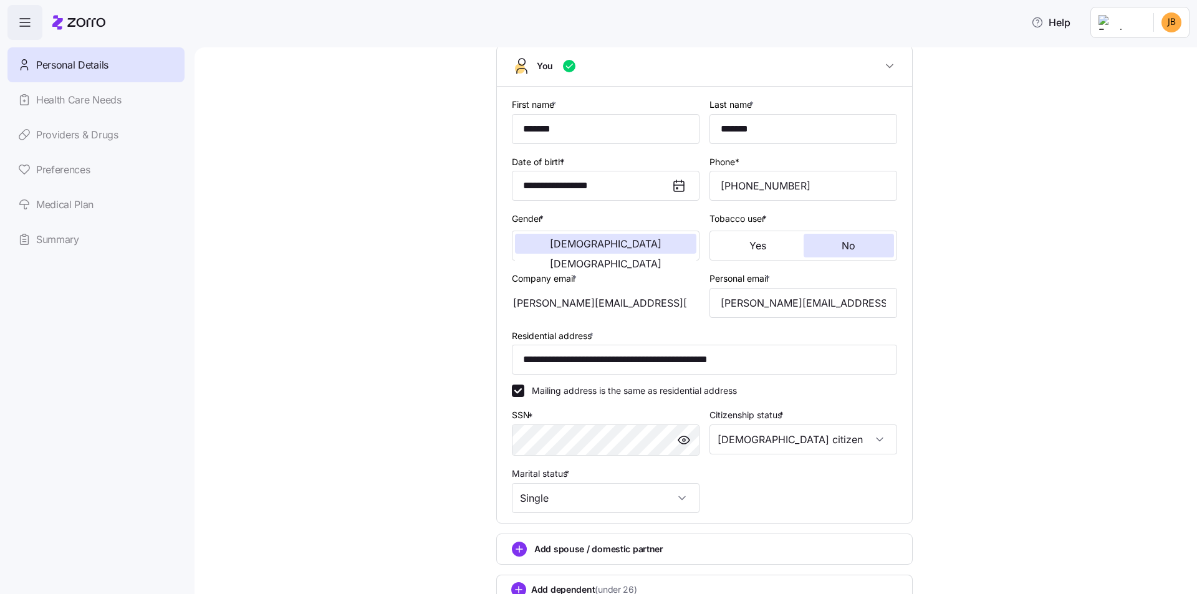
scroll to position [178, 0]
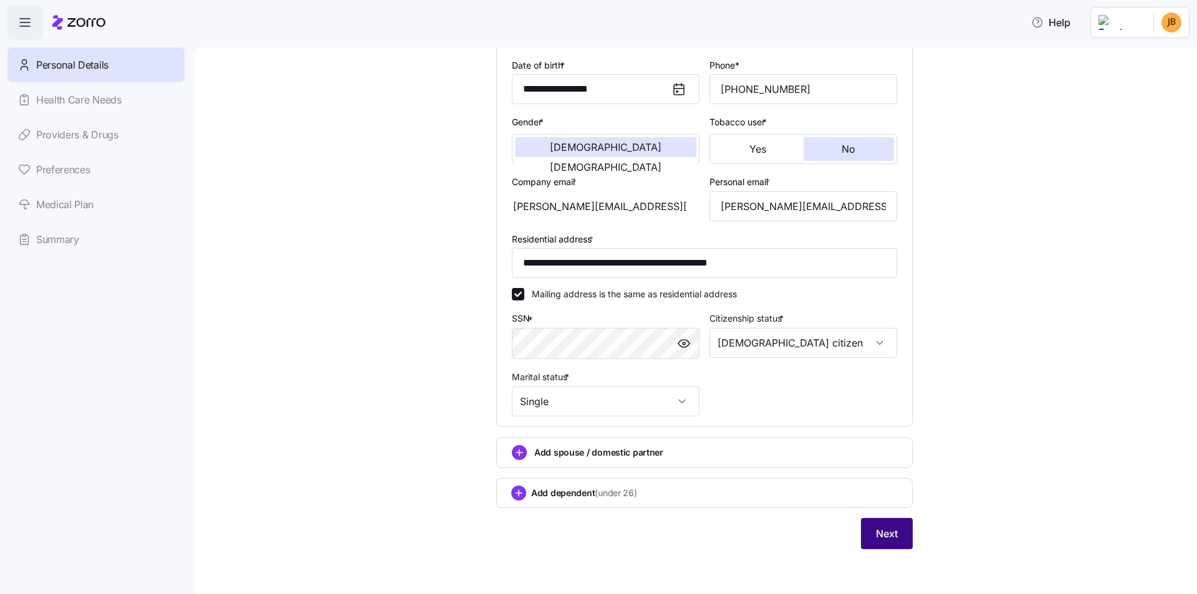
click at [879, 525] on button "Next" at bounding box center [887, 533] width 52 height 31
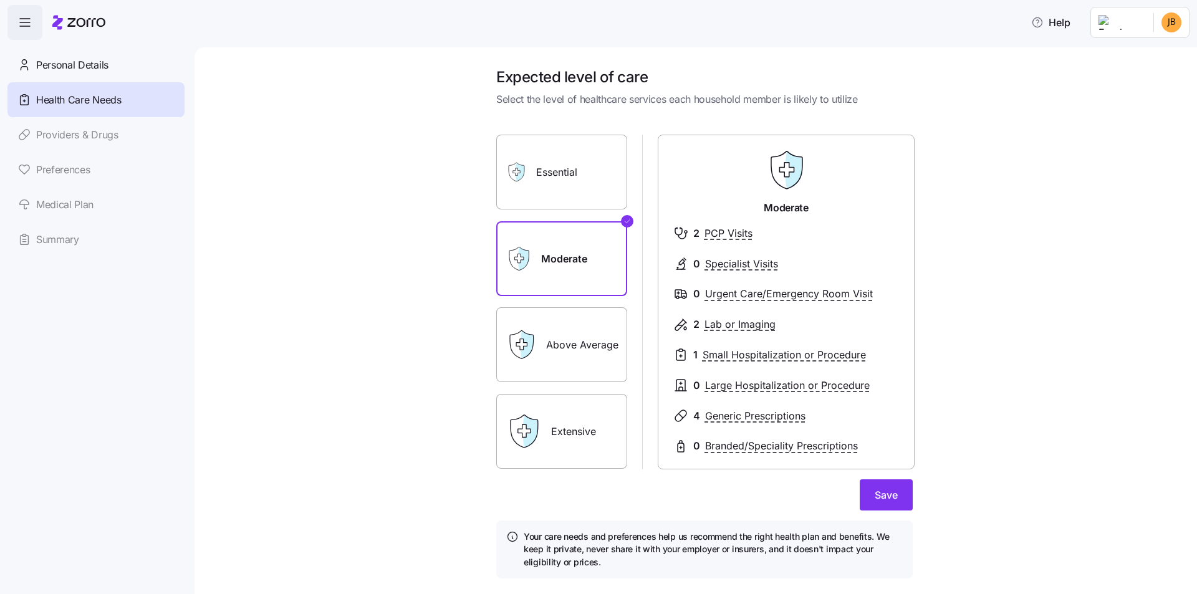
click at [525, 344] on icon at bounding box center [526, 345] width 13 height 28
click at [572, 349] on label "Above Average" at bounding box center [561, 344] width 131 height 75
click at [0, 0] on input "Above Average" at bounding box center [0, 0] width 0 height 0
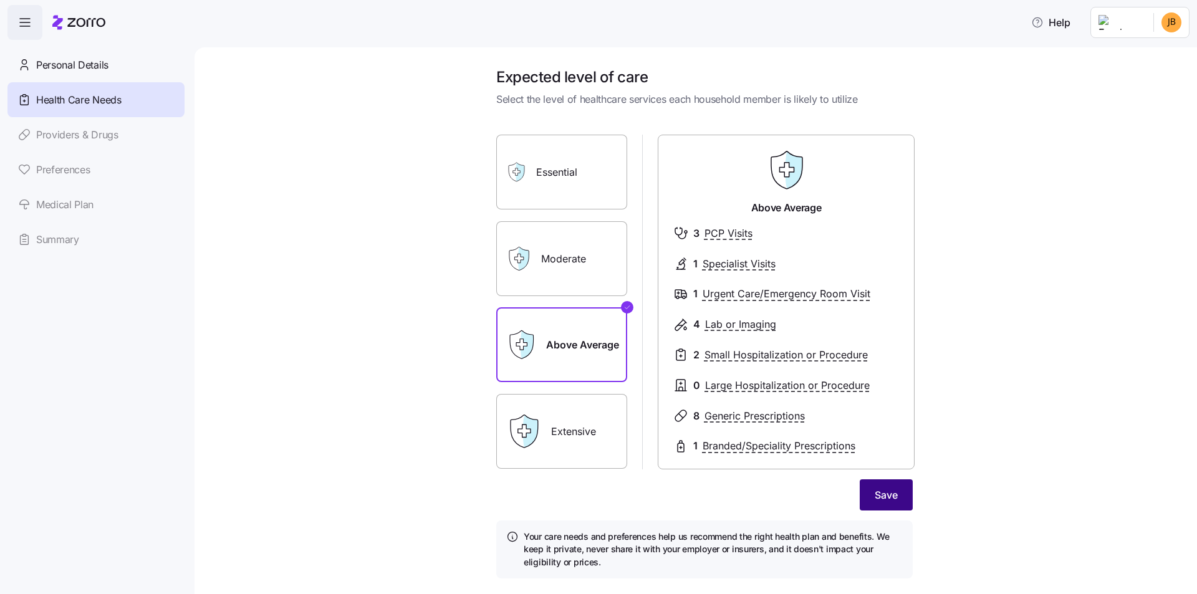
click at [886, 497] on span "Save" at bounding box center [885, 494] width 23 height 15
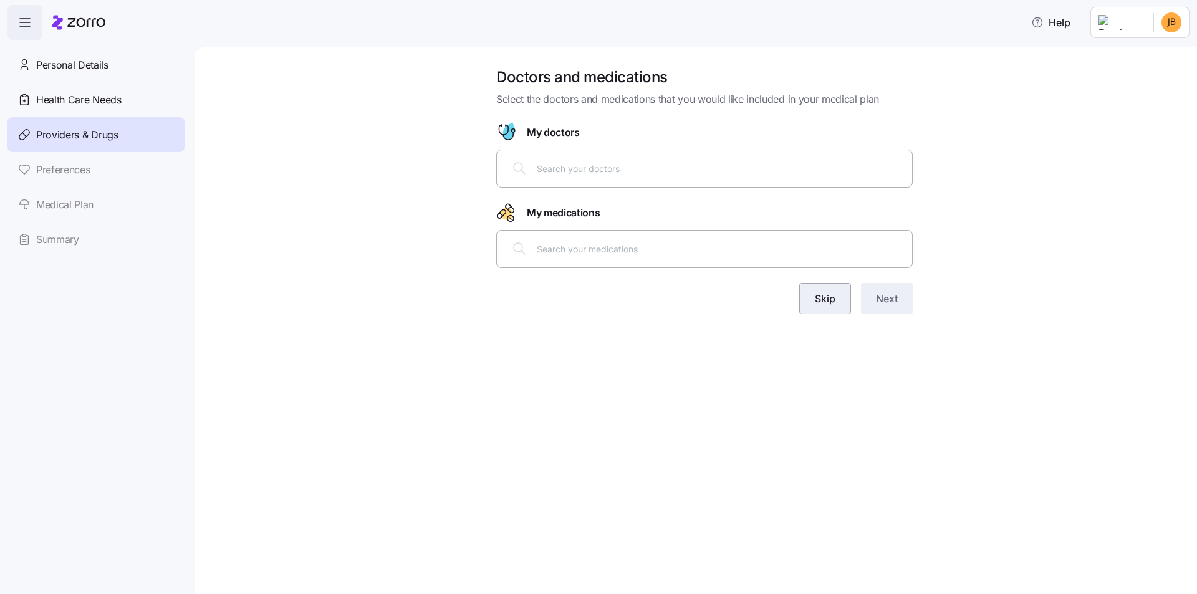
click at [830, 302] on span "Skip" at bounding box center [825, 298] width 21 height 15
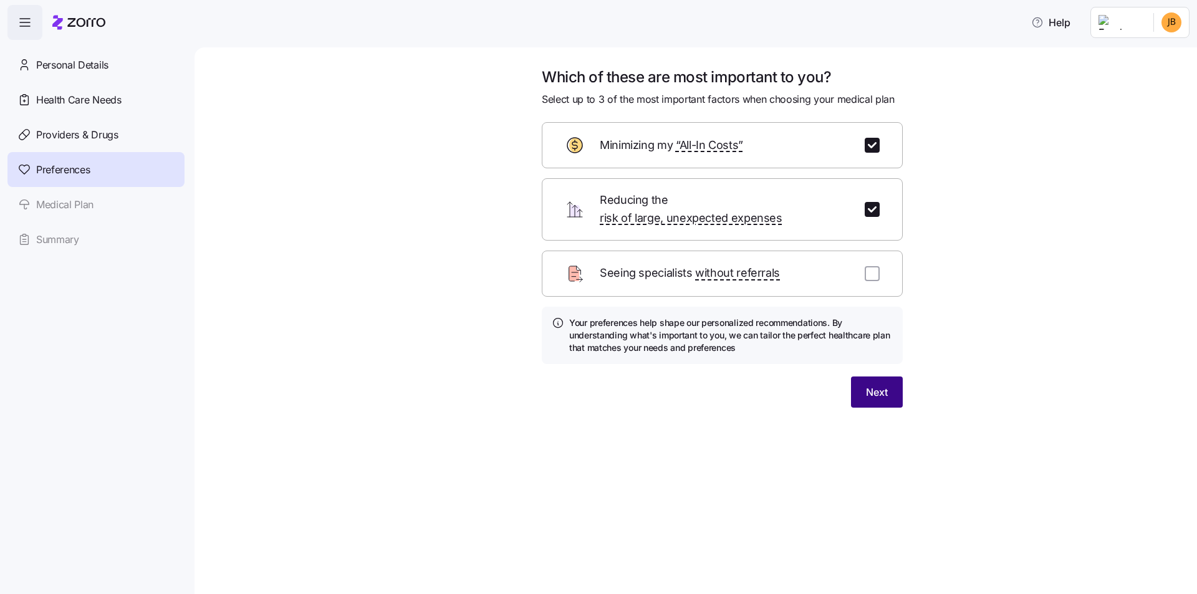
click at [872, 385] on span "Next" at bounding box center [877, 392] width 22 height 15
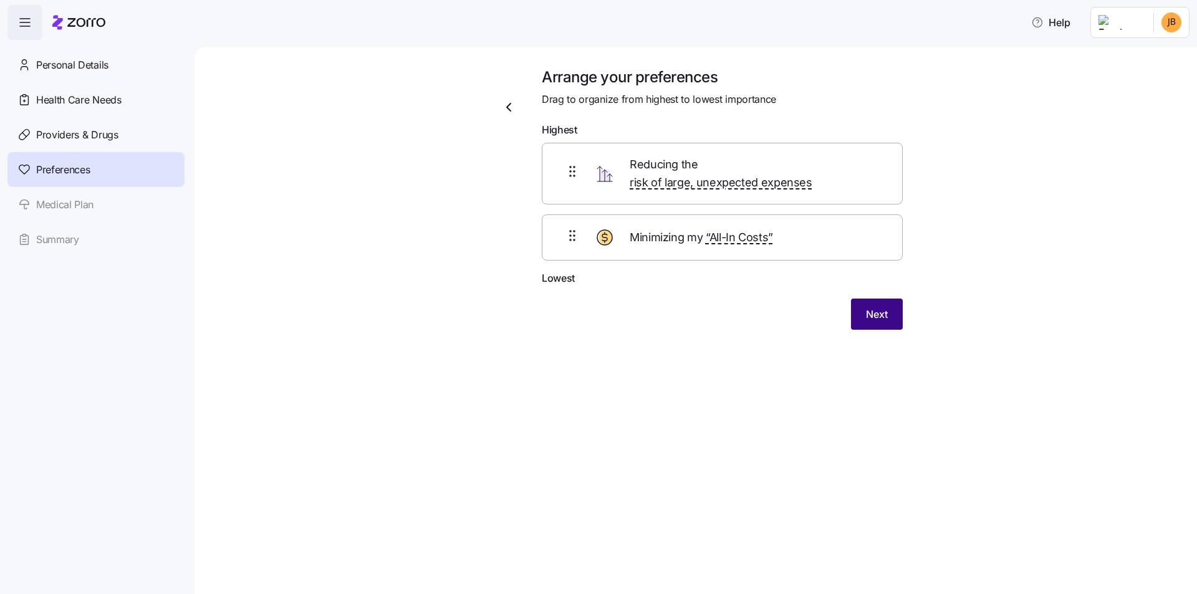
click at [863, 303] on button "Next" at bounding box center [877, 314] width 52 height 31
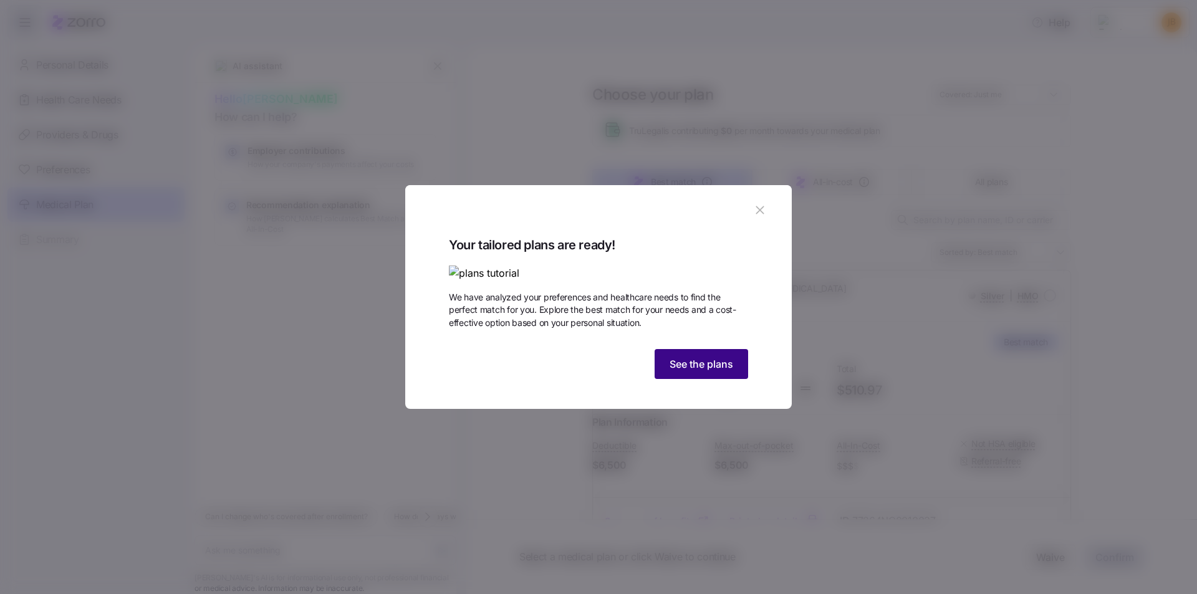
click at [728, 371] on span "See the plans" at bounding box center [701, 363] width 64 height 15
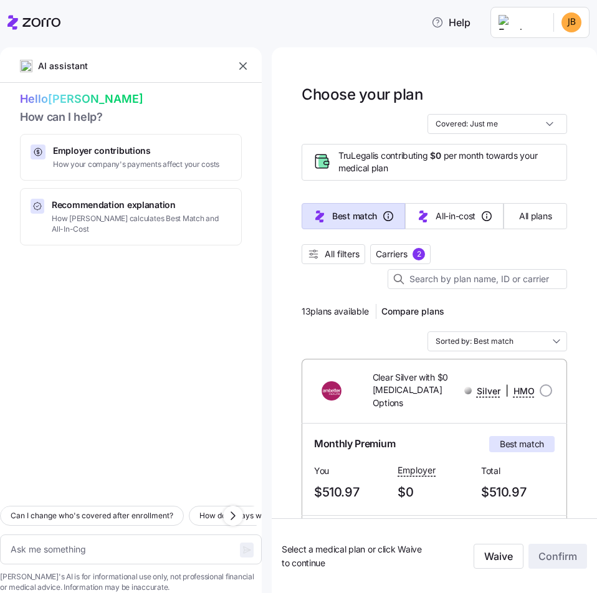
type textarea "x"
